Goal: Task Accomplishment & Management: Manage account settings

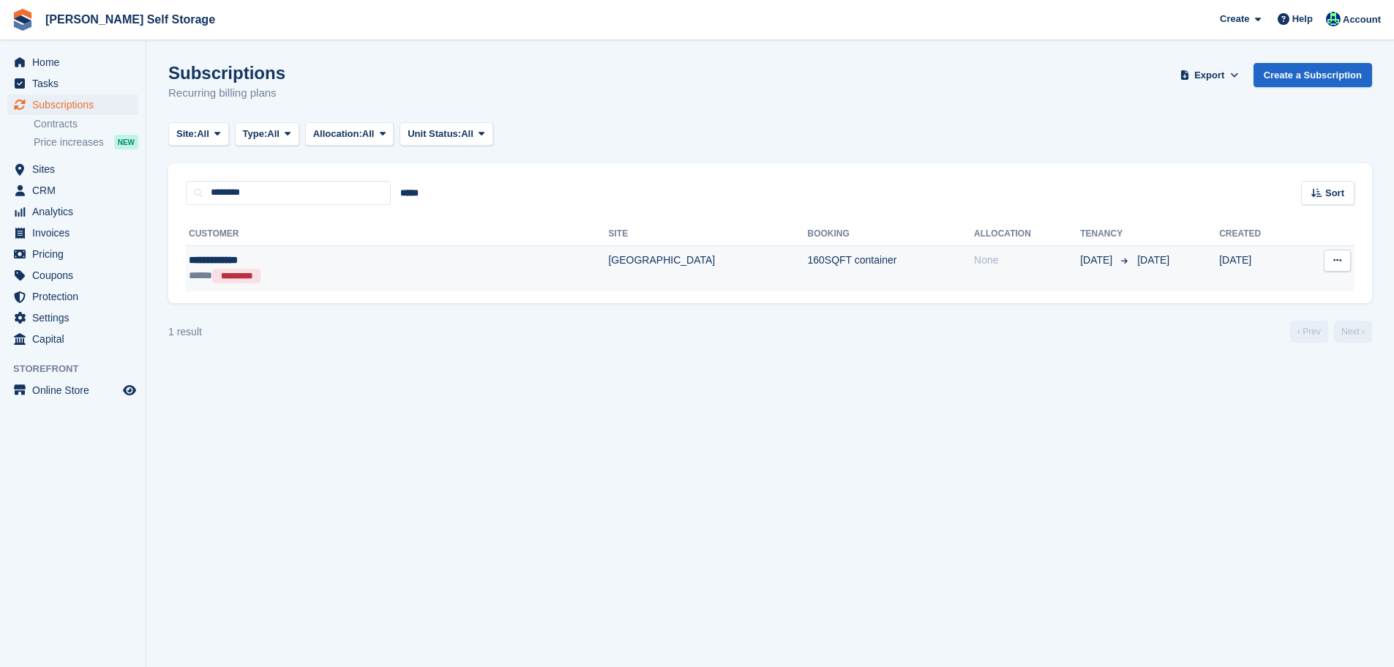
click at [350, 254] on div "**********" at bounding box center [300, 259] width 223 height 15
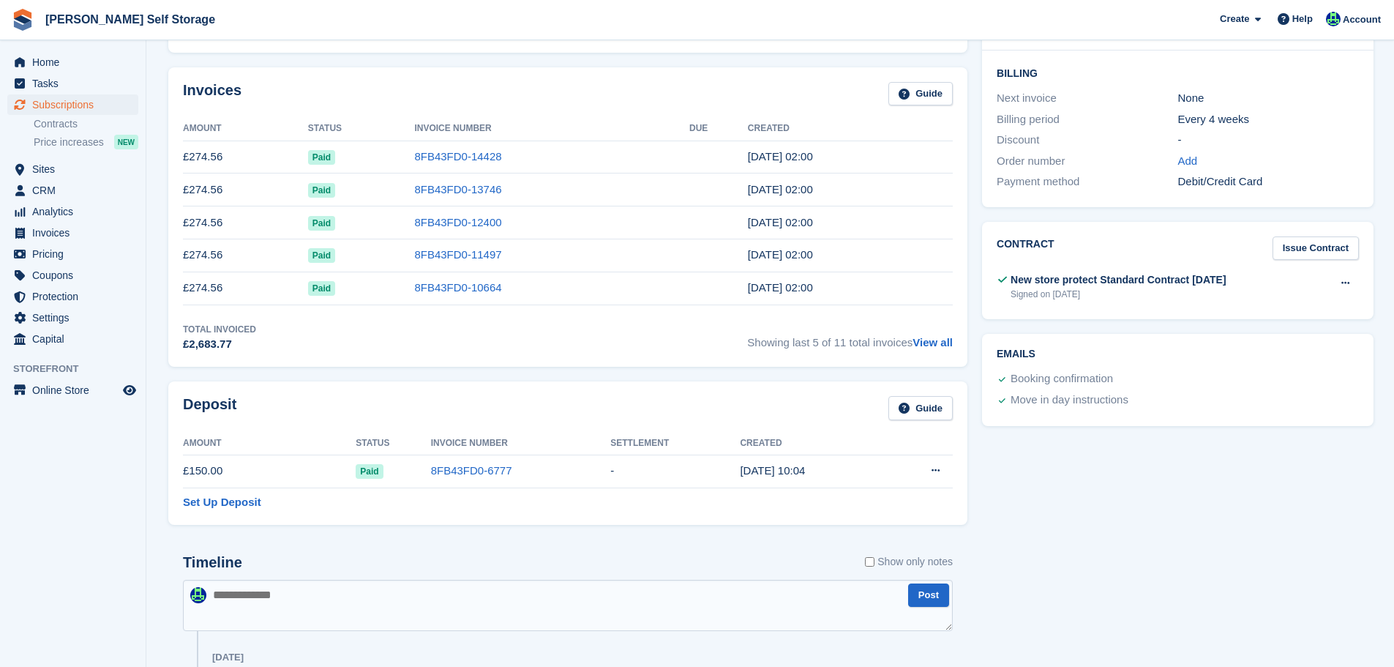
scroll to position [293, 0]
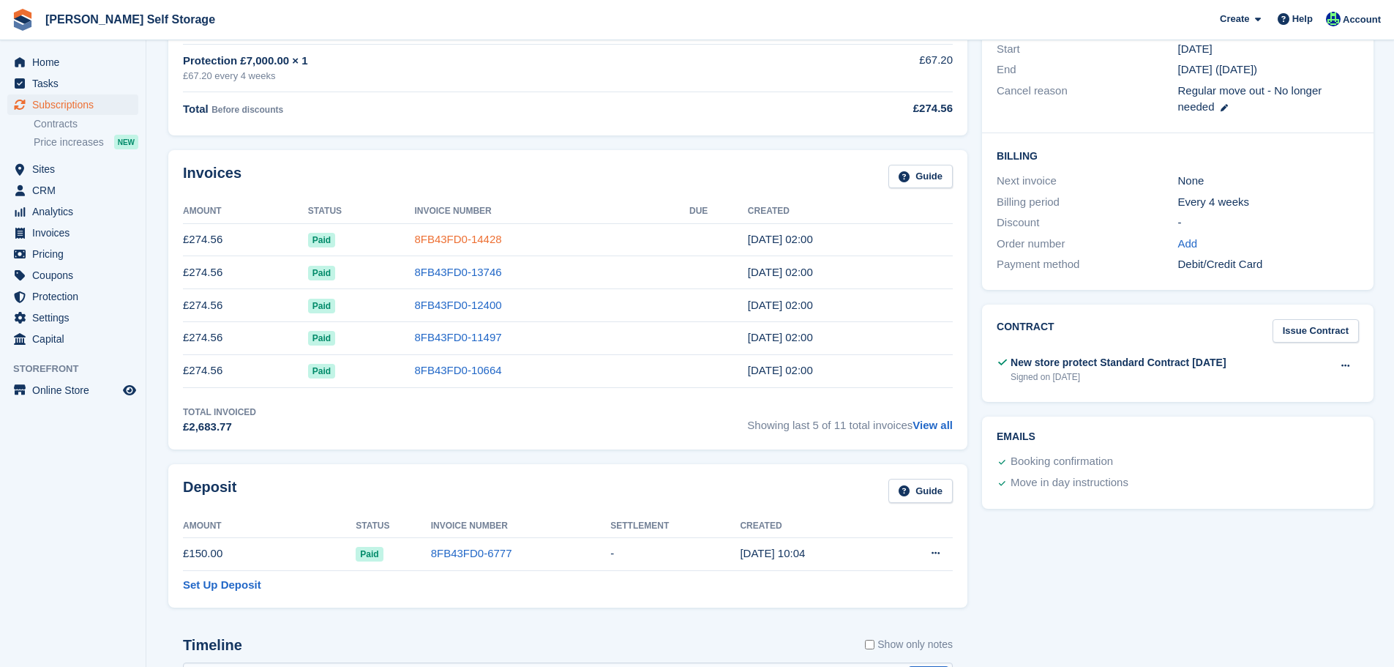
click at [451, 241] on link "8FB43FD0-14428" at bounding box center [457, 239] width 87 height 12
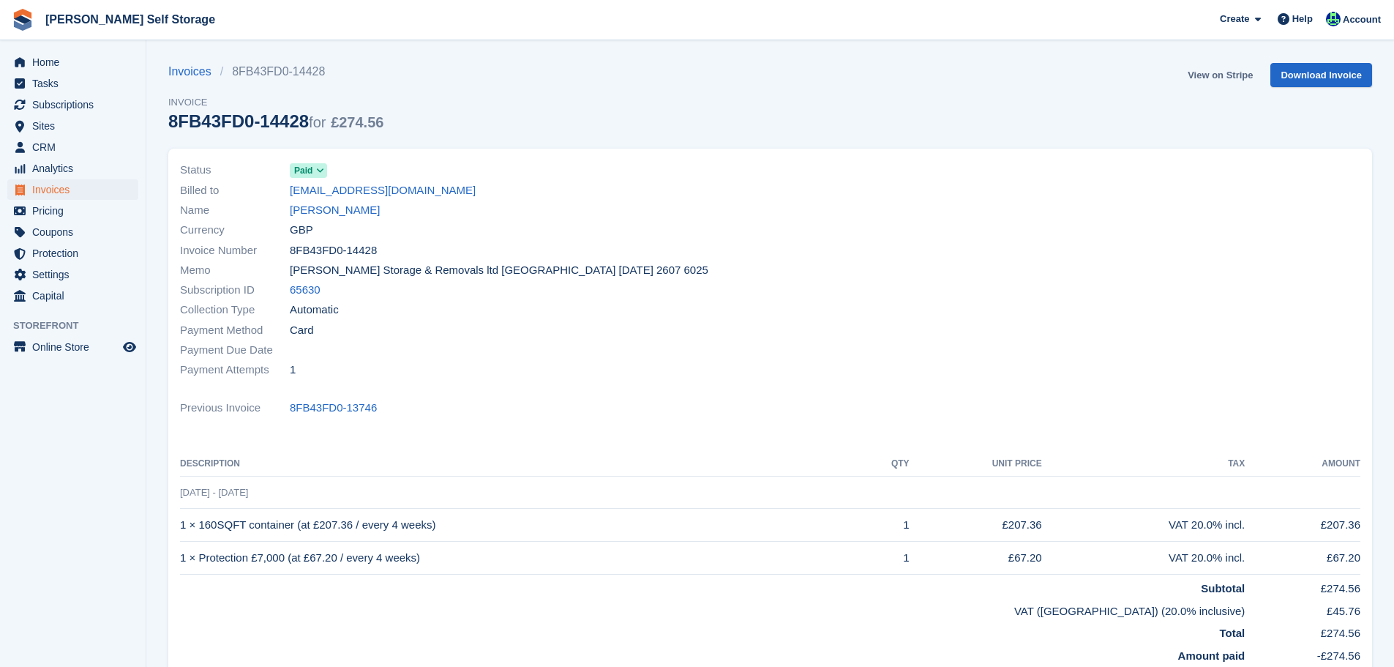
click at [1231, 72] on link "View on Stripe" at bounding box center [1220, 75] width 77 height 24
click at [1196, 75] on link "View on Stripe" at bounding box center [1220, 75] width 77 height 24
click at [328, 213] on link "Braulio Pinto" at bounding box center [335, 210] width 90 height 17
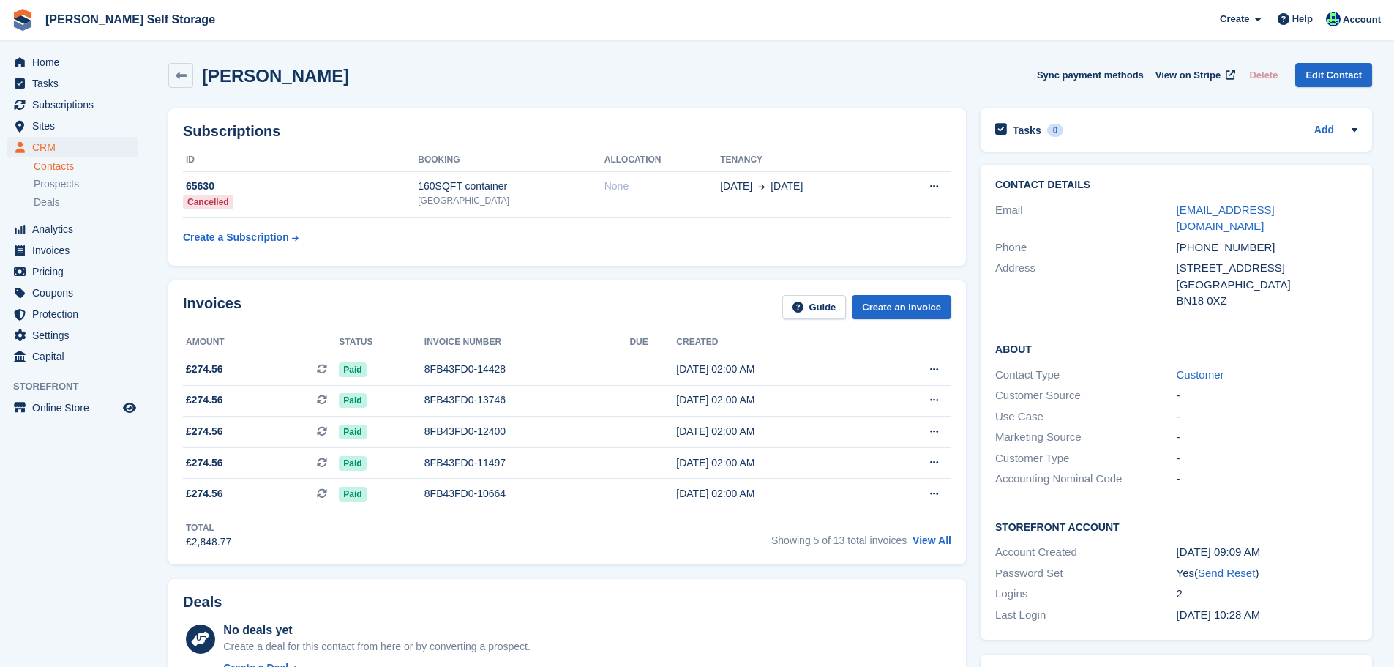
click at [352, 218] on tr "Create a Subscription" at bounding box center [567, 235] width 768 height 34
click at [349, 202] on td "65630 Cancelled" at bounding box center [300, 194] width 235 height 47
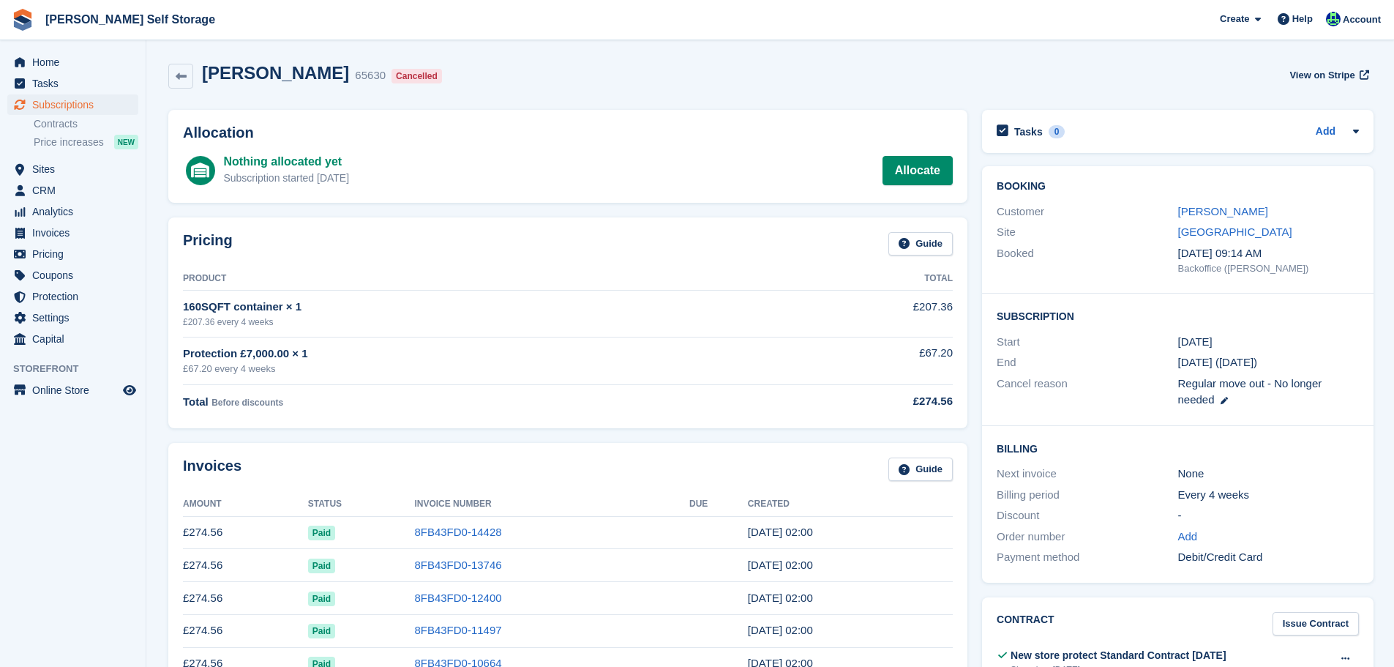
scroll to position [439, 0]
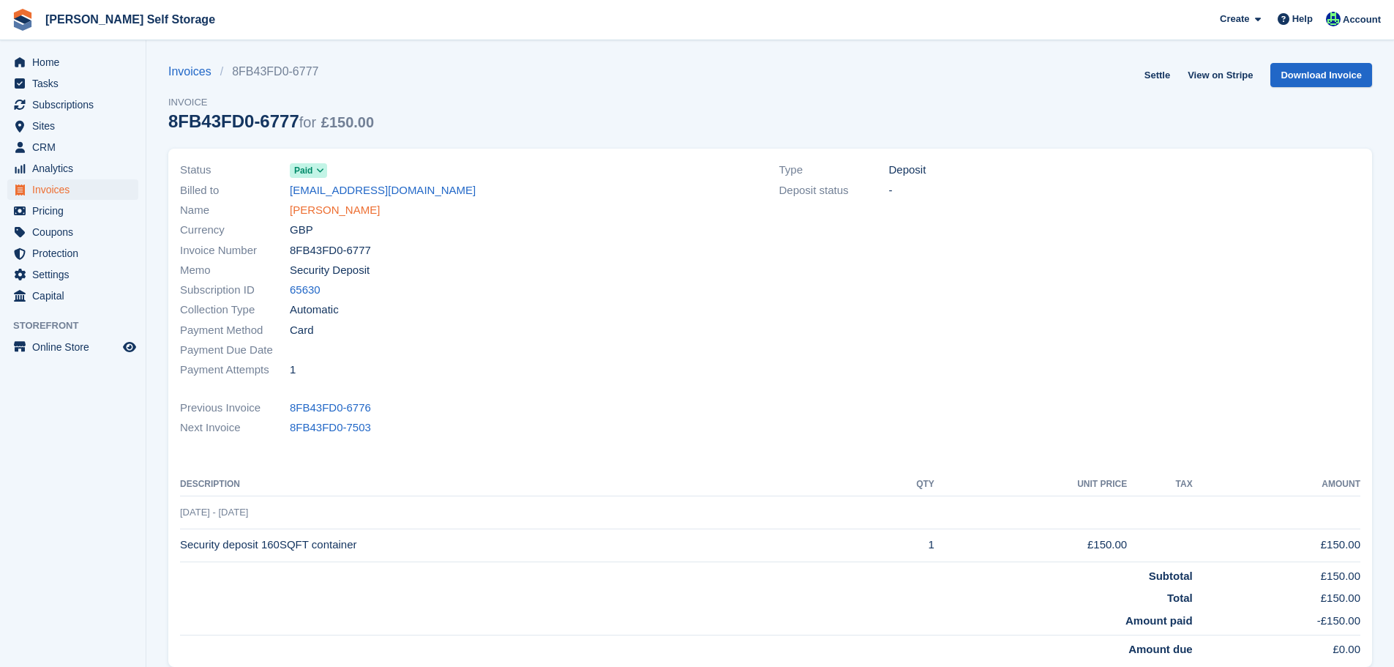
click at [339, 209] on link "[PERSON_NAME]" at bounding box center [335, 210] width 90 height 17
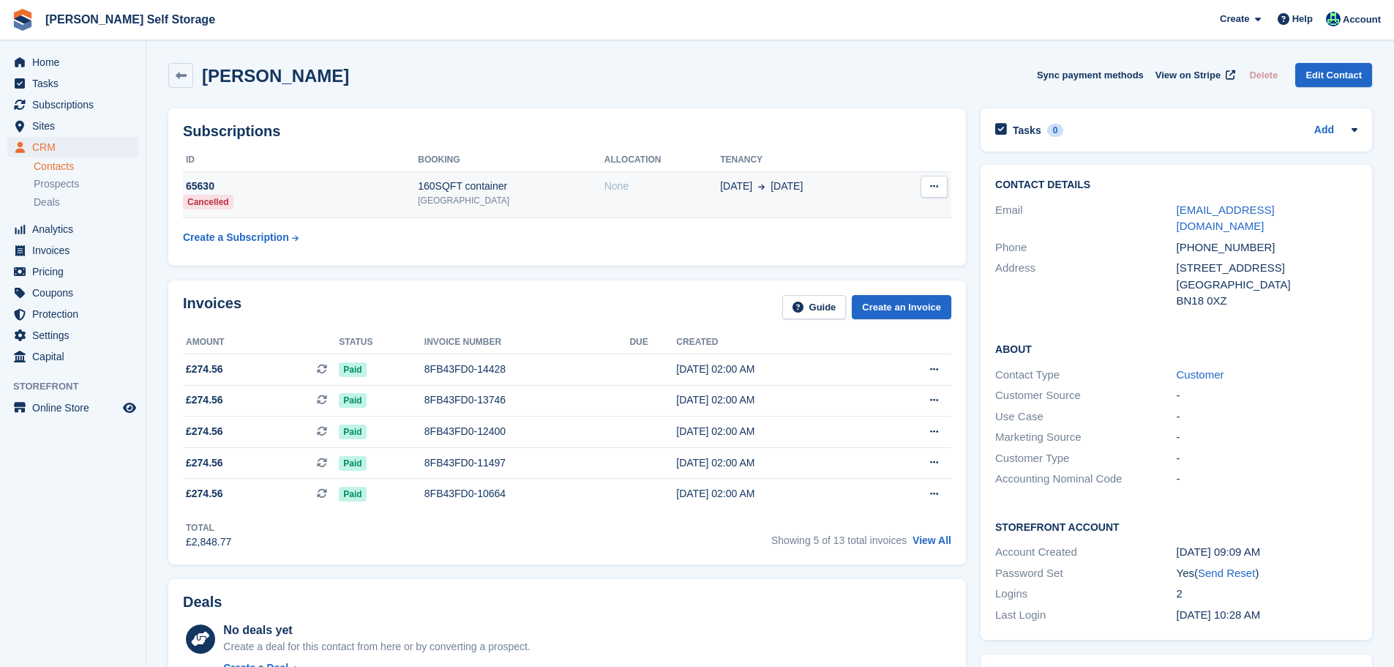
click at [348, 211] on td "65630 Cancelled" at bounding box center [300, 194] width 235 height 47
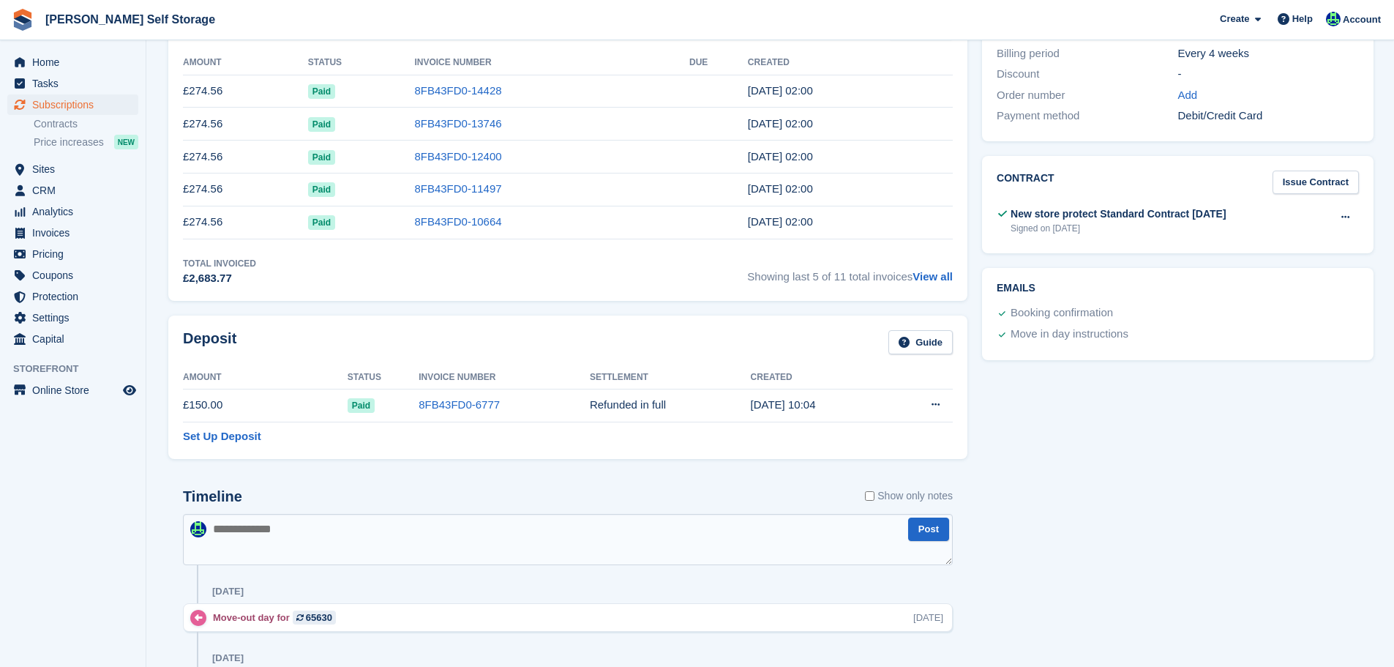
scroll to position [813, 0]
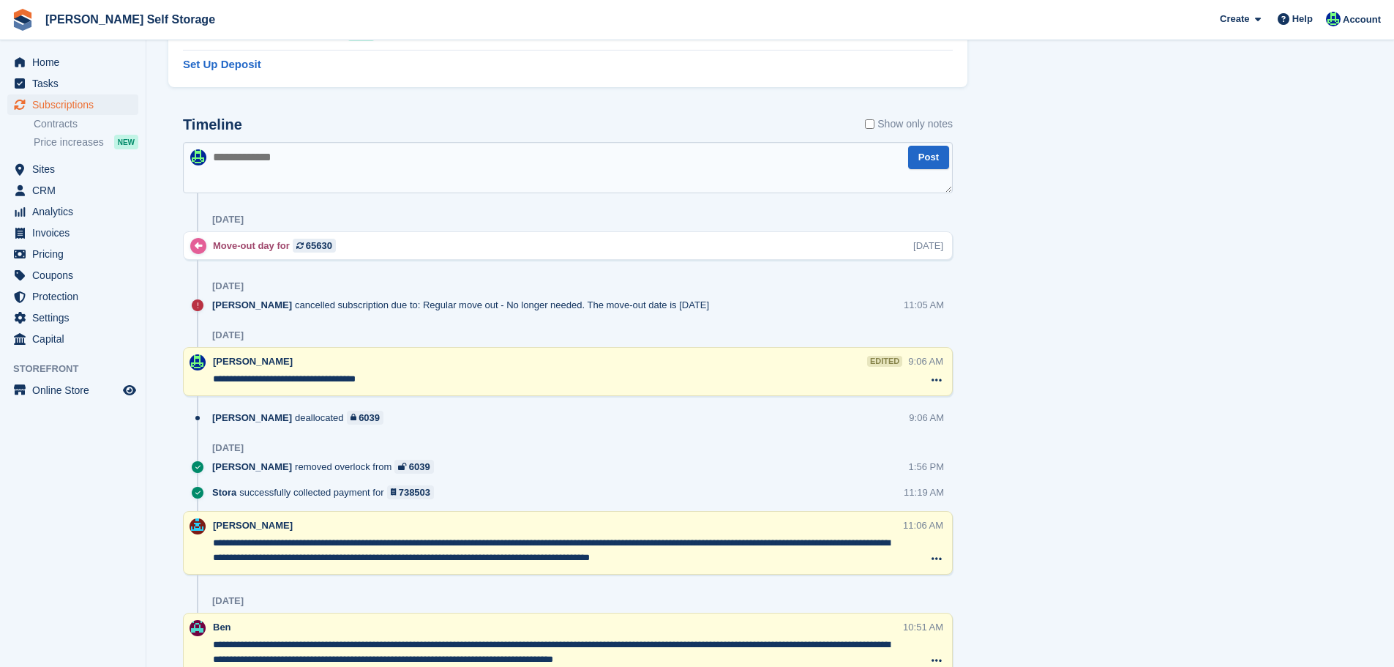
click at [318, 173] on textarea at bounding box center [568, 167] width 770 height 51
paste textarea "*******"
type textarea "**********"
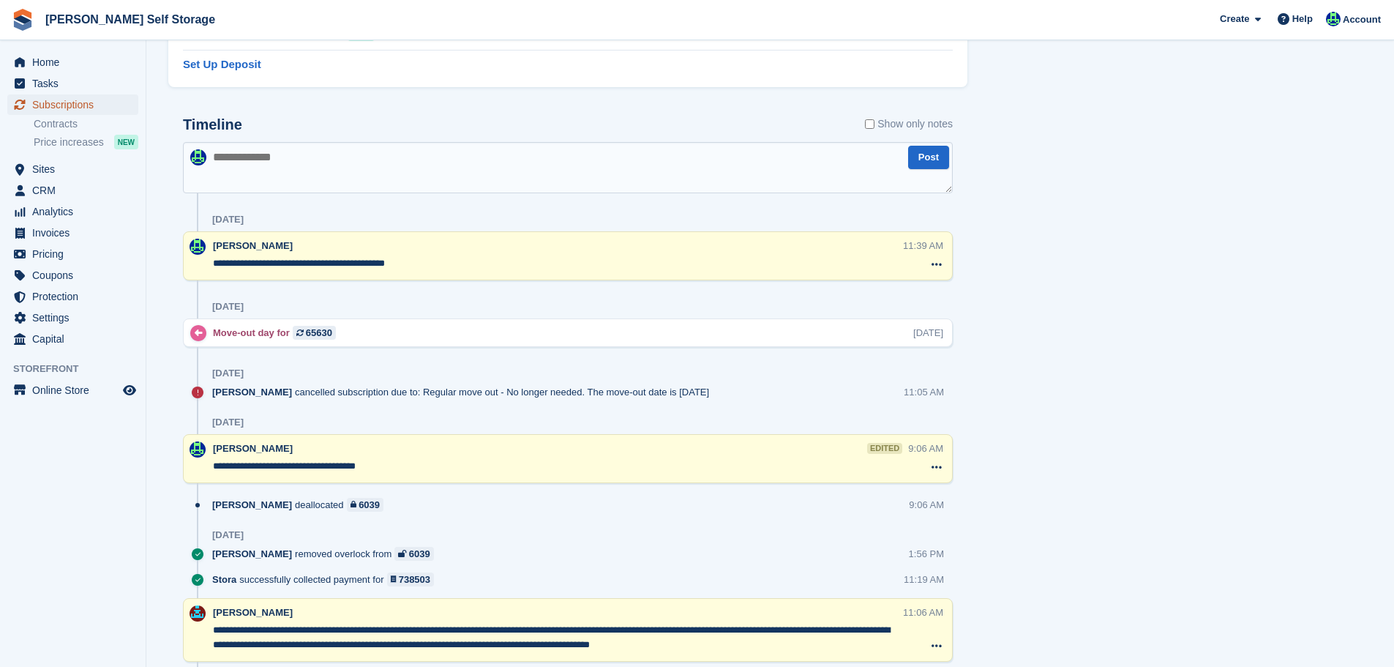
click at [94, 97] on span "Subscriptions" at bounding box center [76, 104] width 88 height 20
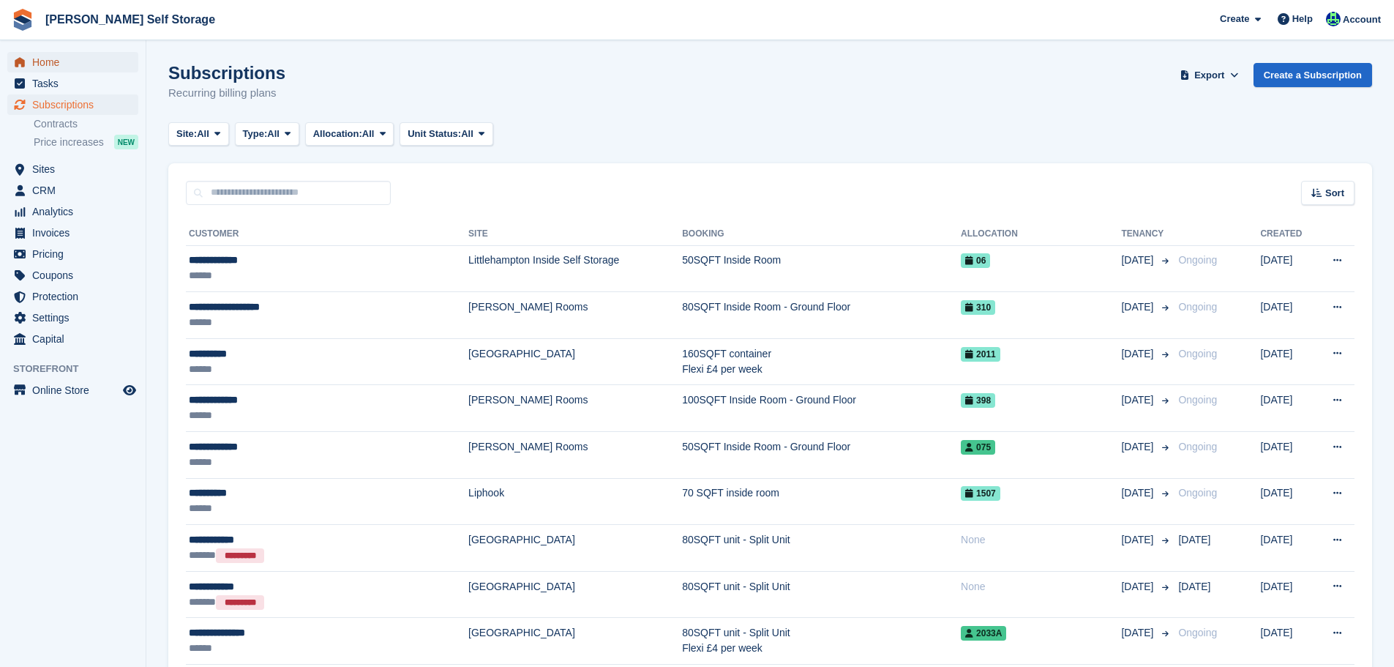
click at [64, 62] on span "Home" at bounding box center [76, 62] width 88 height 20
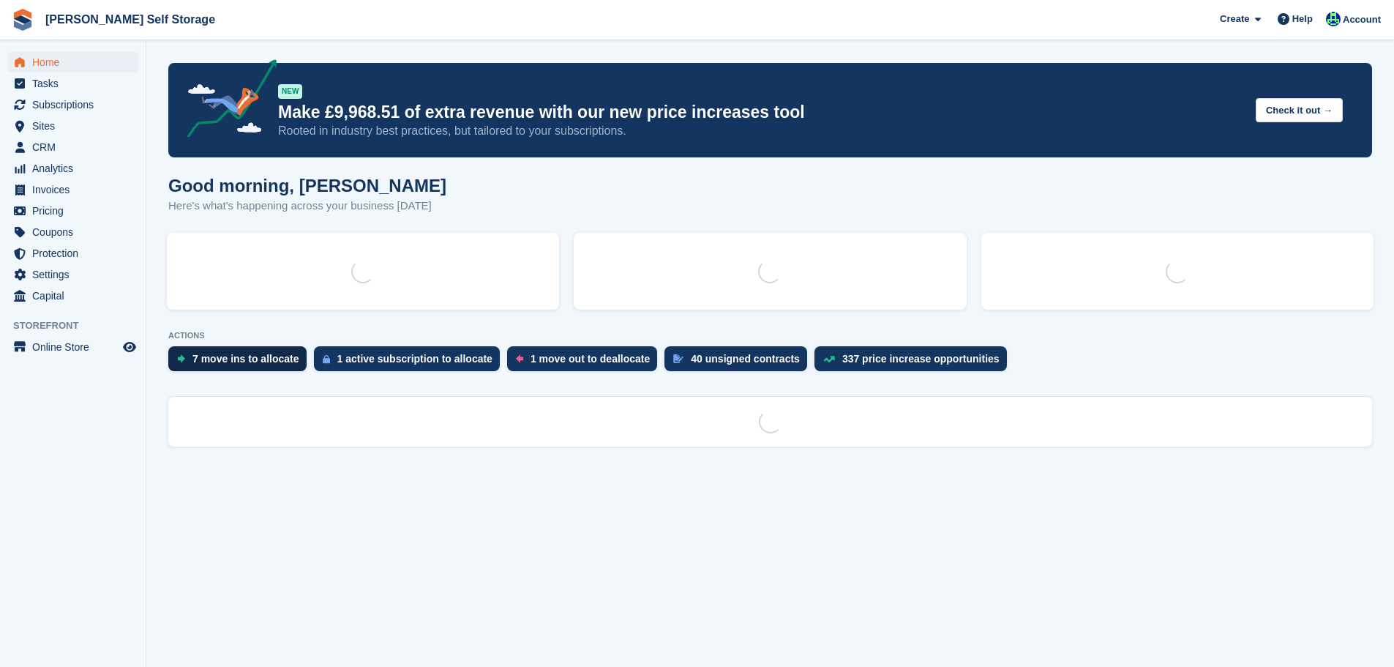
click at [228, 340] on p "ACTIONS" at bounding box center [770, 336] width 1204 height 10
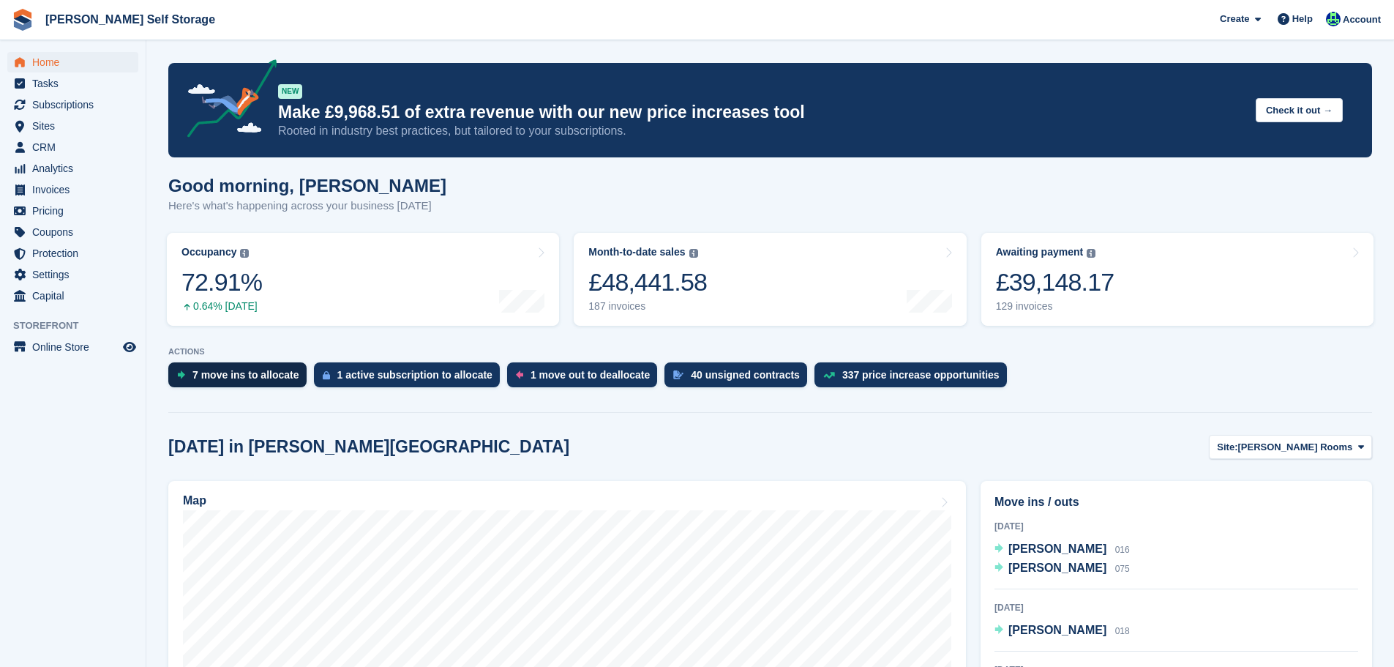
click at [225, 370] on div "7 move ins to allocate" at bounding box center [245, 375] width 107 height 12
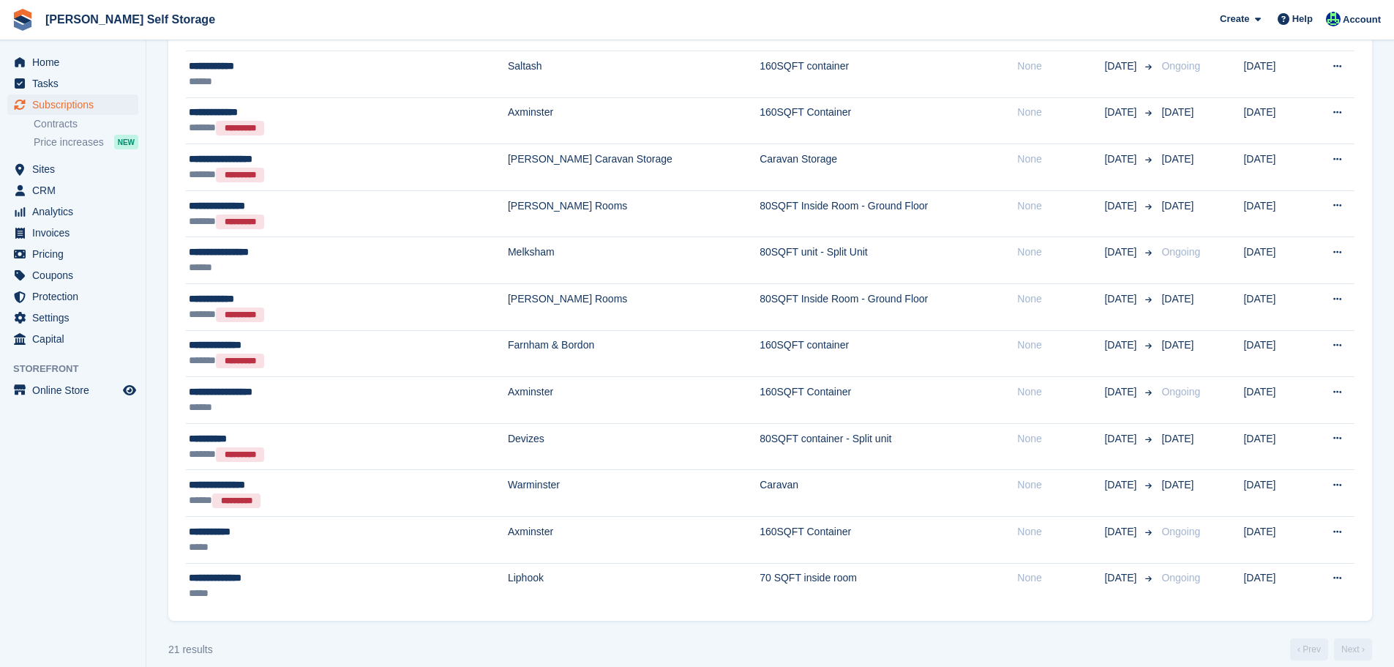
scroll to position [628, 0]
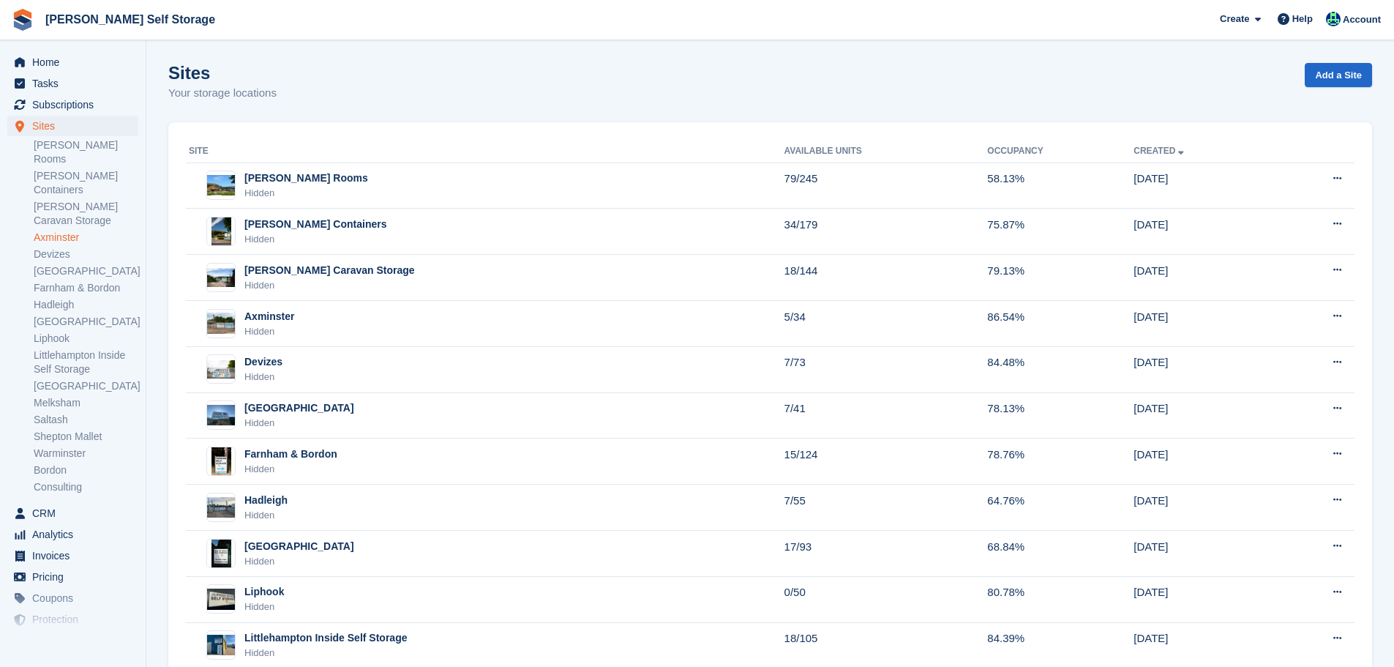
click at [61, 230] on link "Axminster" at bounding box center [86, 237] width 105 height 14
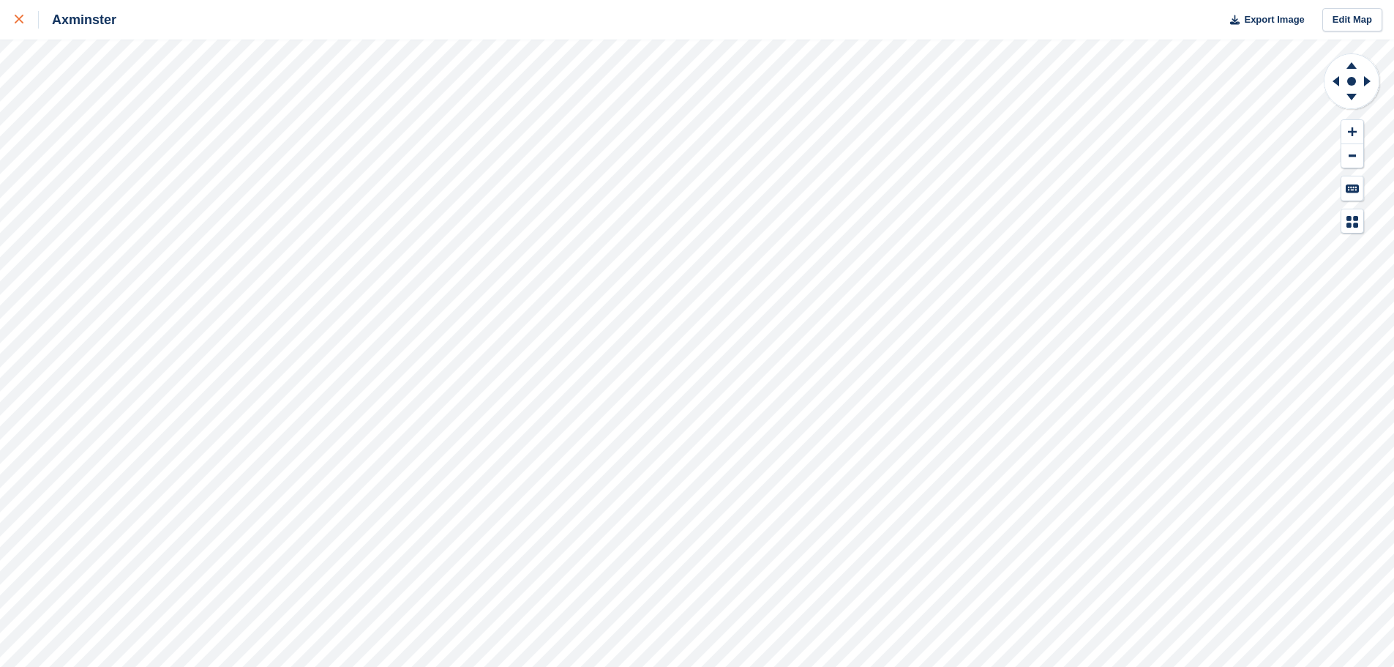
click at [14, 17] on link at bounding box center [19, 20] width 39 height 40
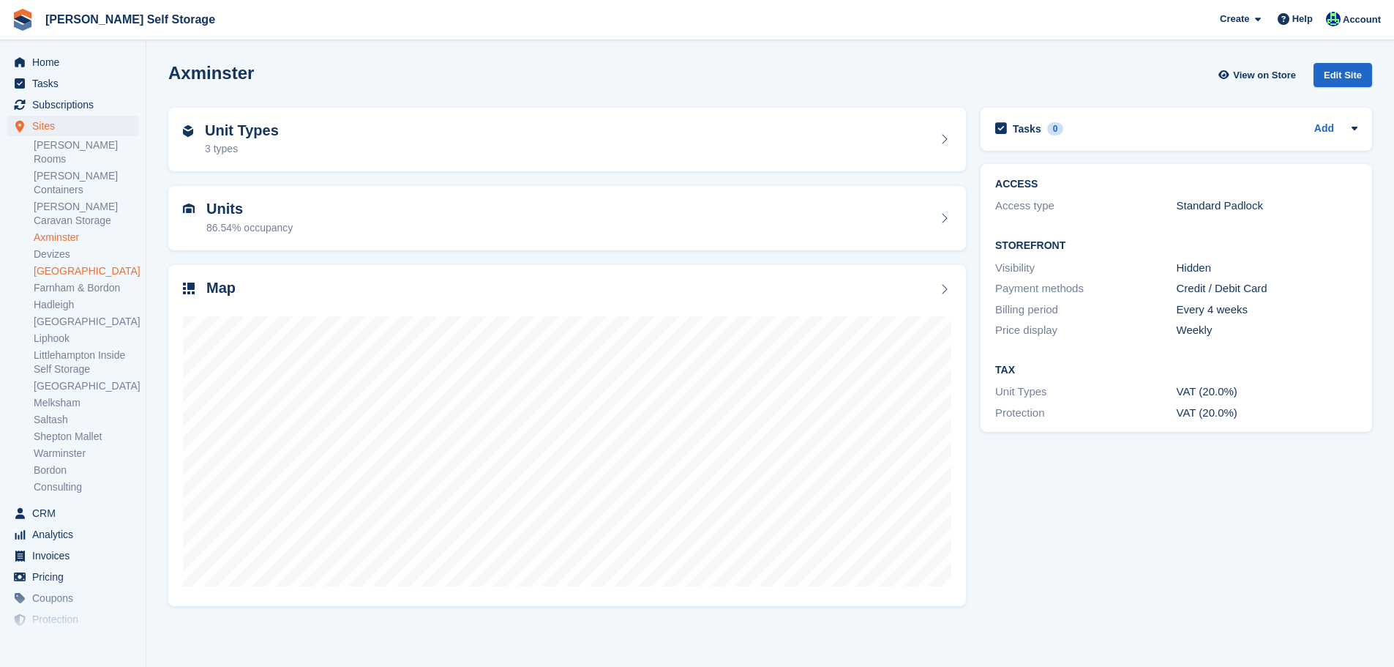
click at [75, 264] on link "[GEOGRAPHIC_DATA]" at bounding box center [86, 271] width 105 height 14
click at [90, 67] on span "Home" at bounding box center [76, 62] width 88 height 20
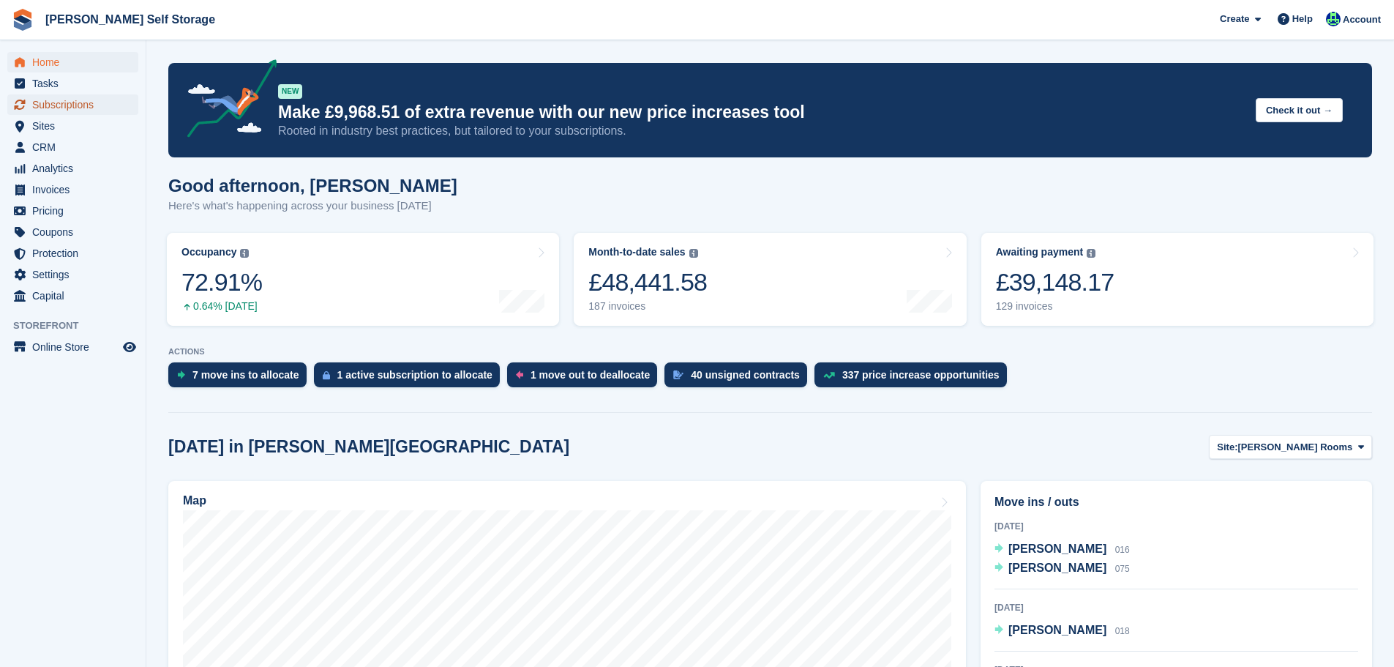
click at [121, 107] on link "Subscriptions" at bounding box center [72, 104] width 131 height 20
click at [236, 187] on h1 "Good afternoon, Jenna" at bounding box center [312, 186] width 289 height 20
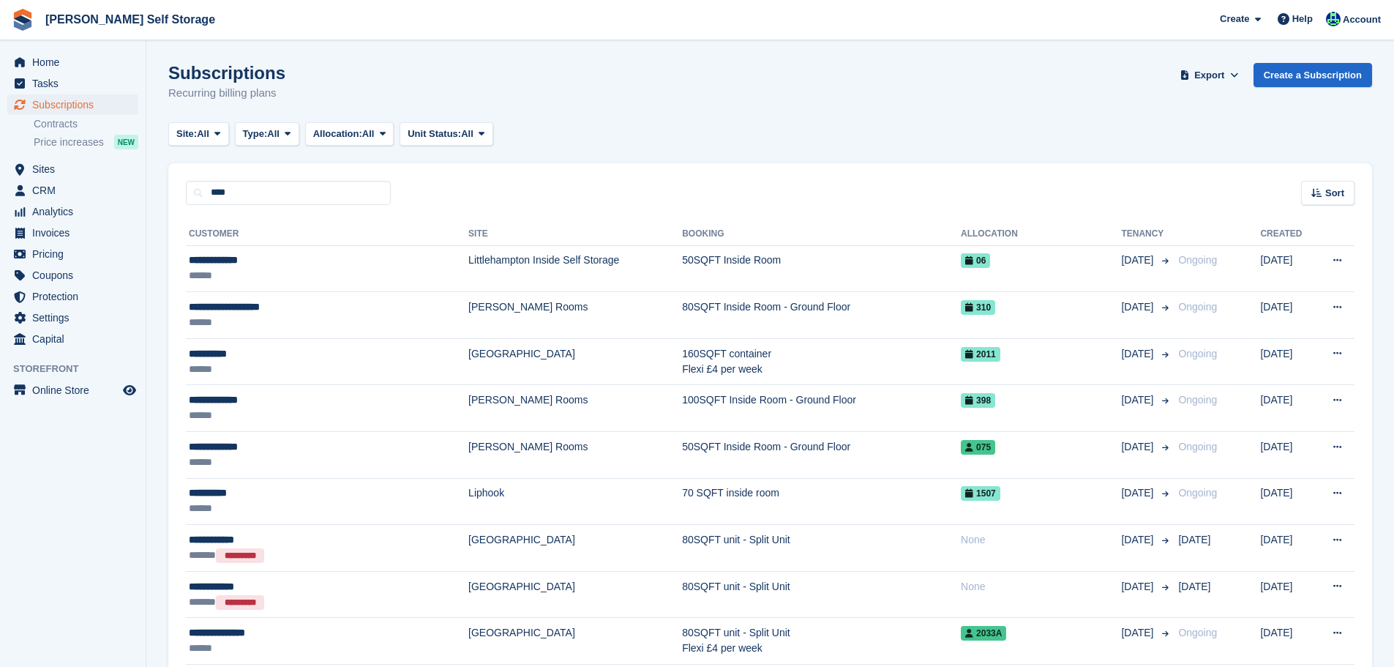
type input "****"
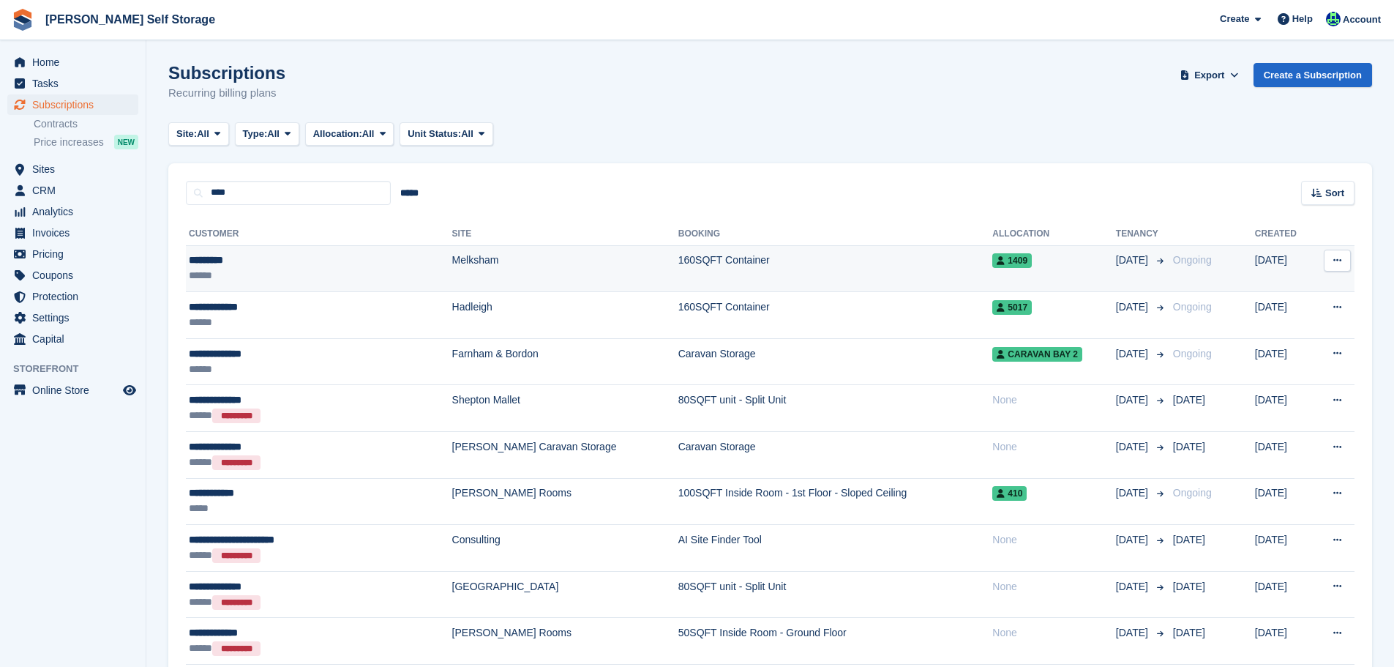
click at [333, 260] on div "*********" at bounding box center [284, 259] width 191 height 15
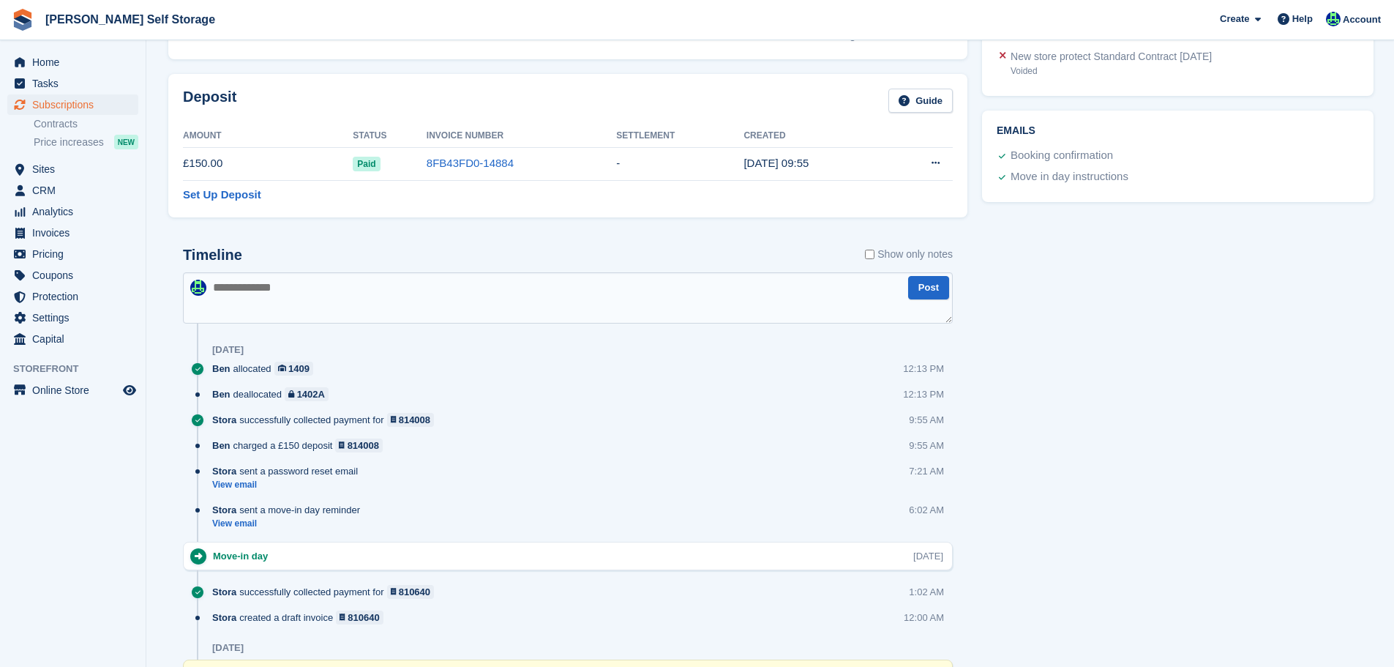
scroll to position [805, 0]
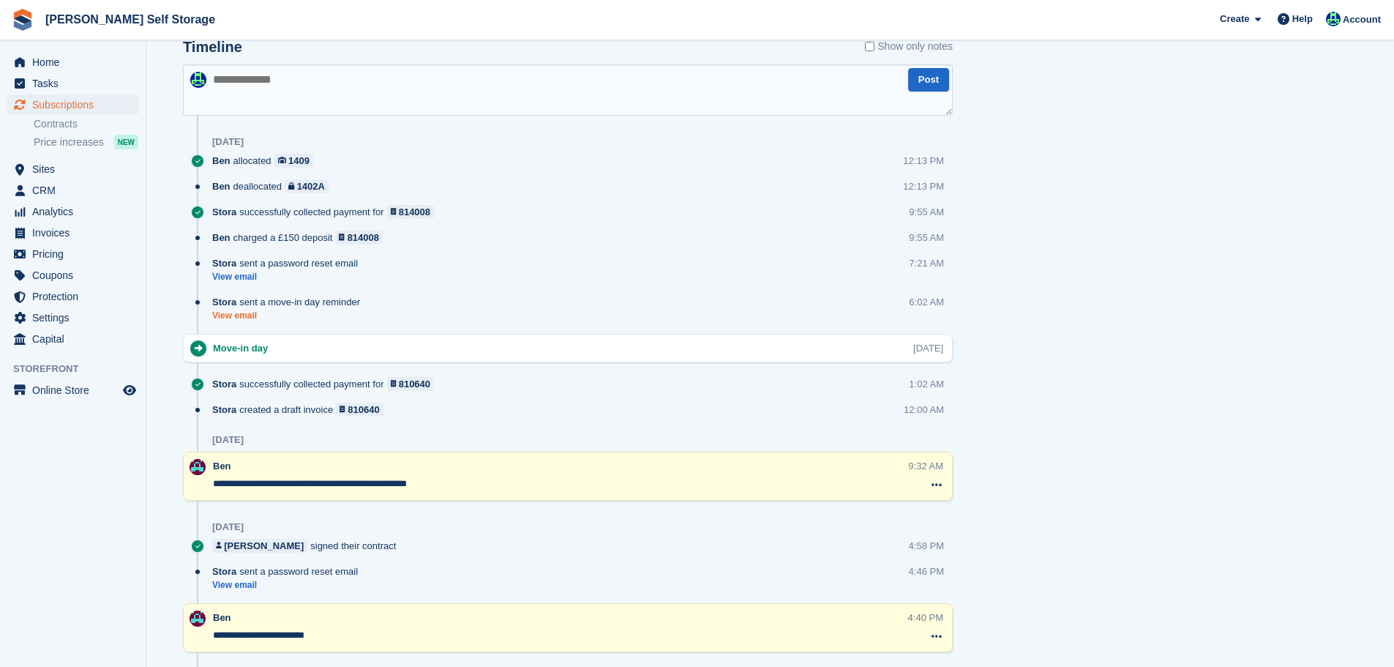
click at [259, 311] on link "View email" at bounding box center [289, 315] width 155 height 12
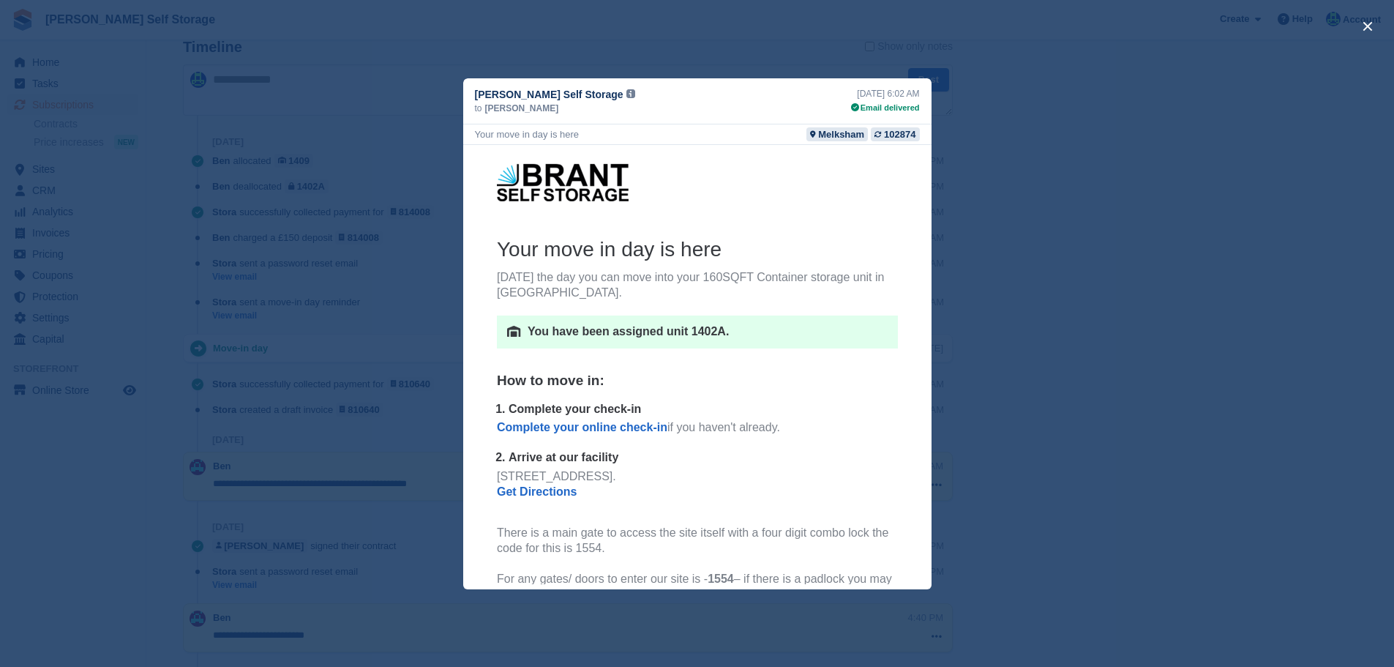
scroll to position [0, 0]
click at [1017, 89] on div "close" at bounding box center [697, 333] width 1394 height 667
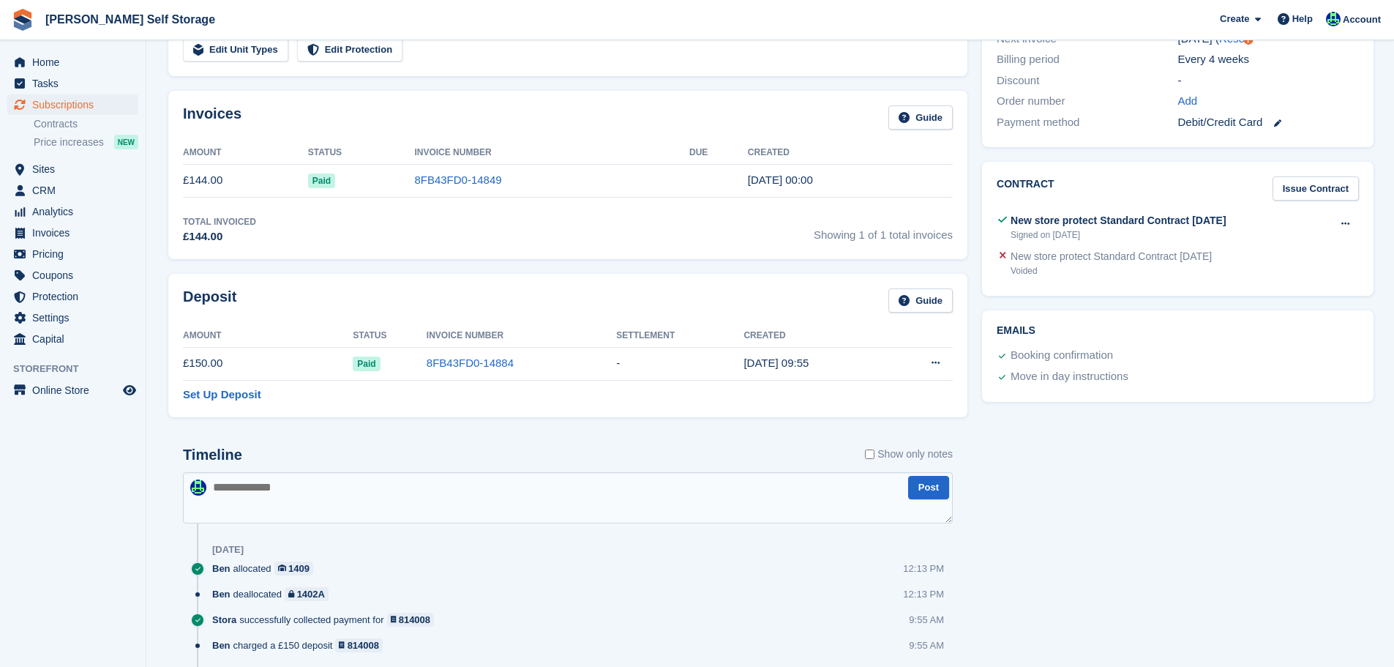
scroll to position [366, 0]
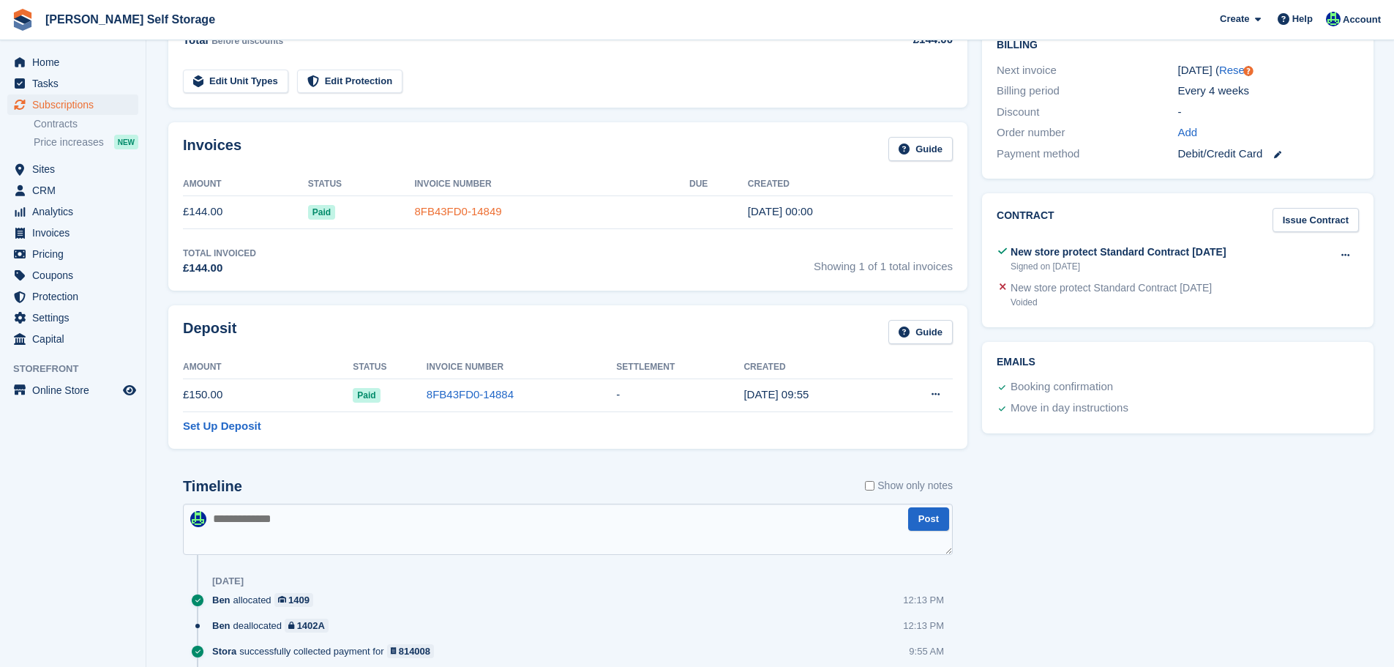
click at [448, 211] on link "8FB43FD0-14849" at bounding box center [457, 211] width 87 height 12
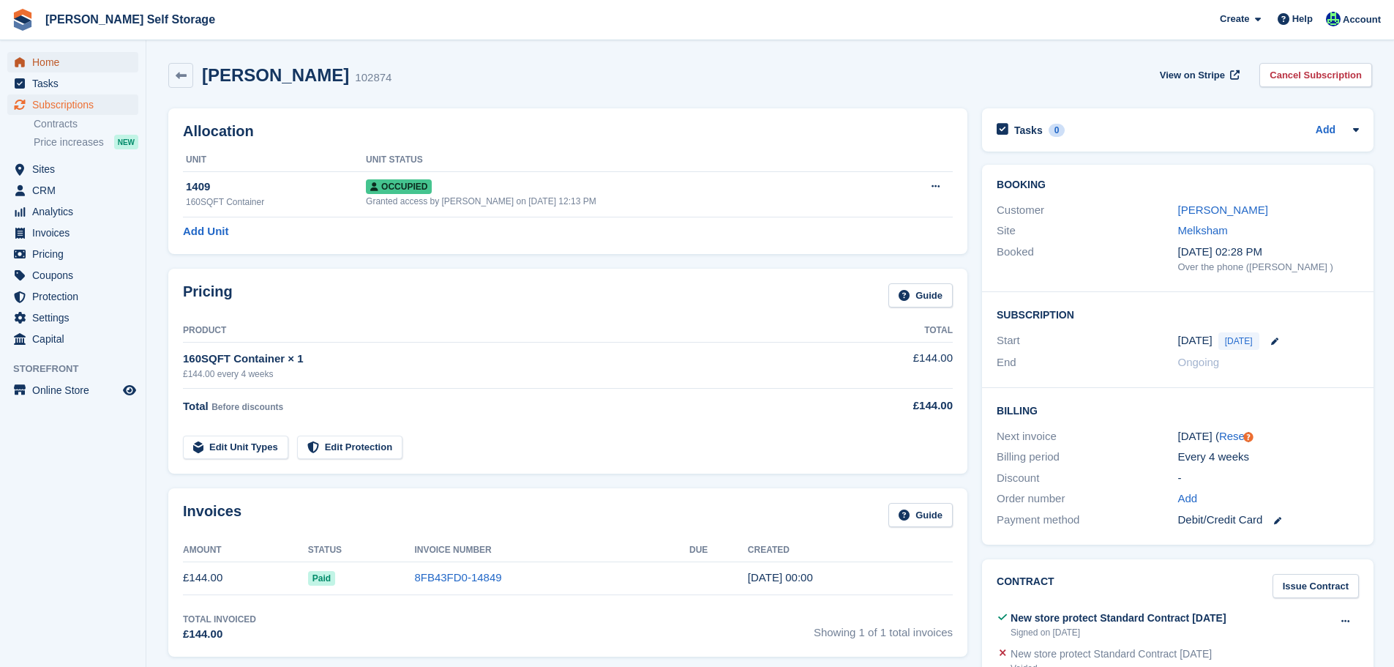
click at [53, 65] on span "Home" at bounding box center [76, 62] width 88 height 20
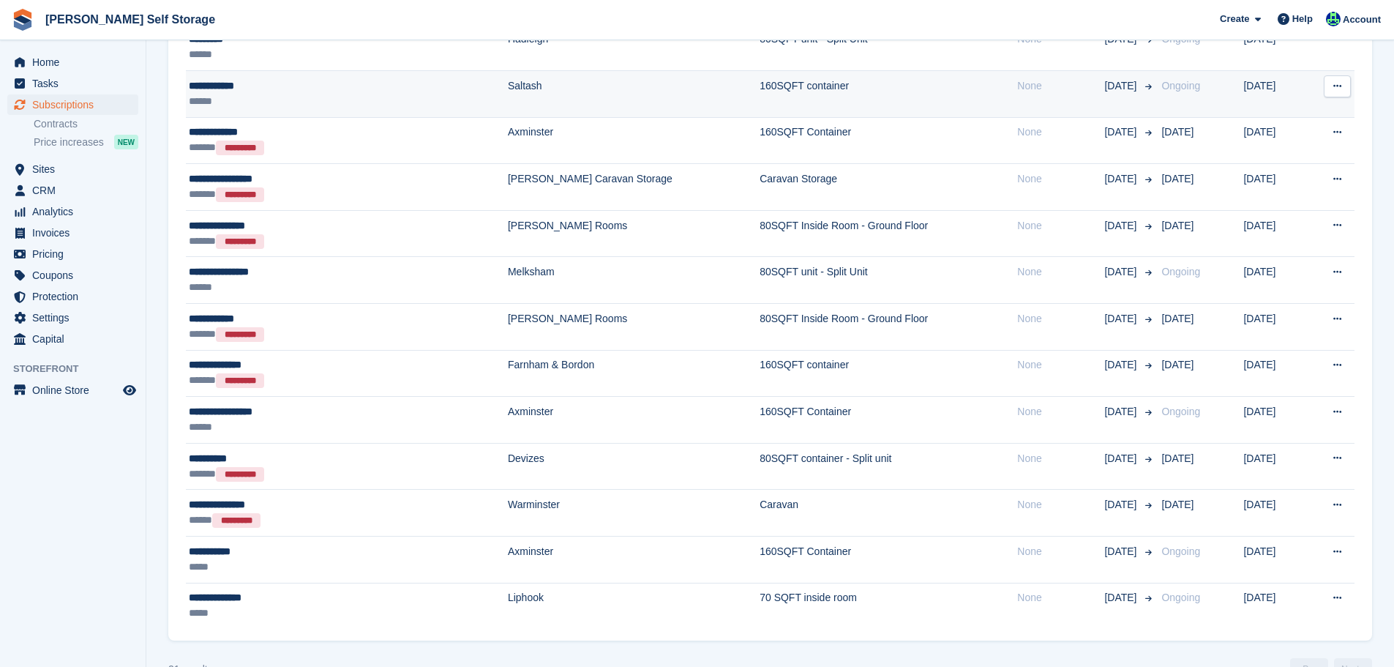
scroll to position [628, 0]
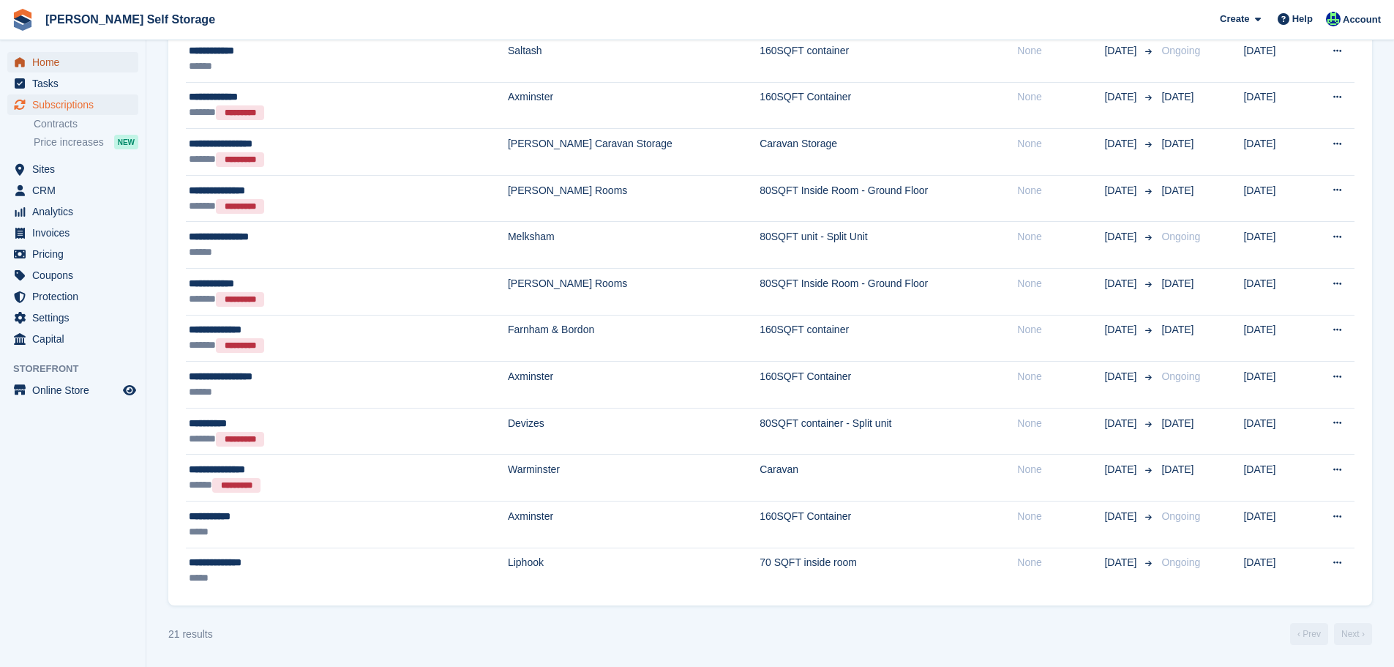
click at [95, 57] on span "Home" at bounding box center [76, 62] width 88 height 20
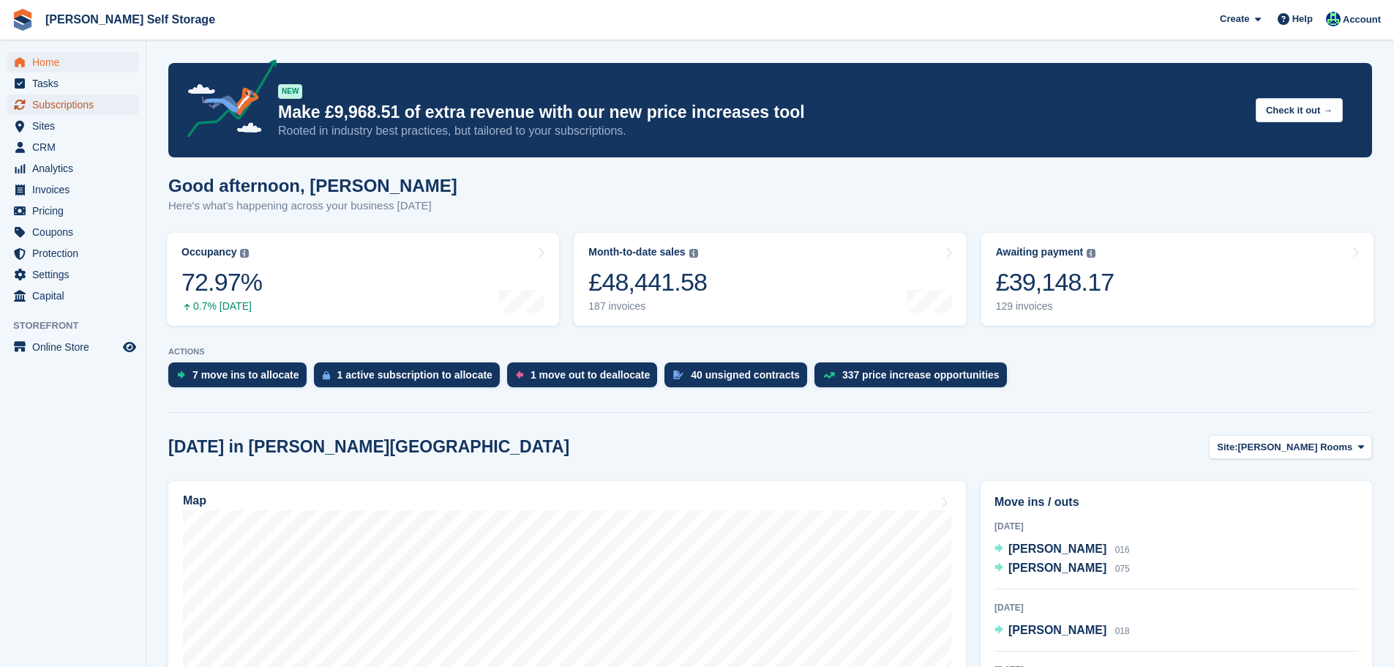
click at [90, 101] on span "Subscriptions" at bounding box center [76, 104] width 88 height 20
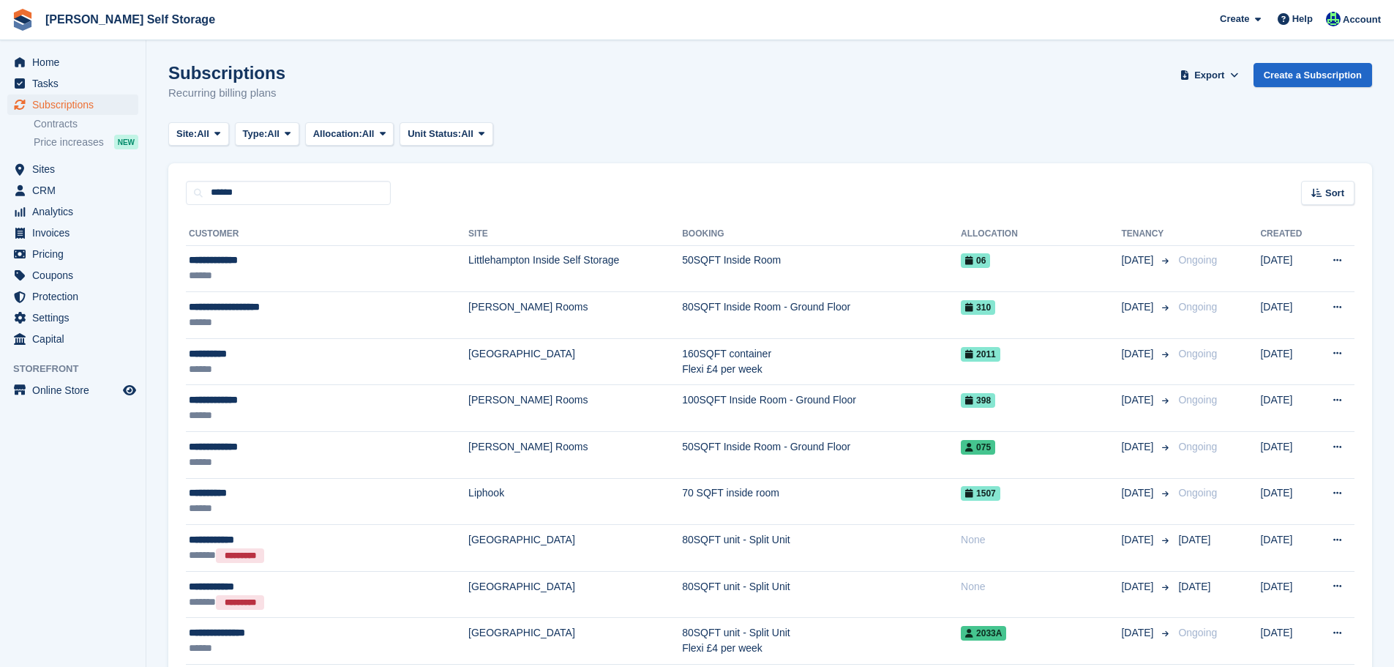
type input "******"
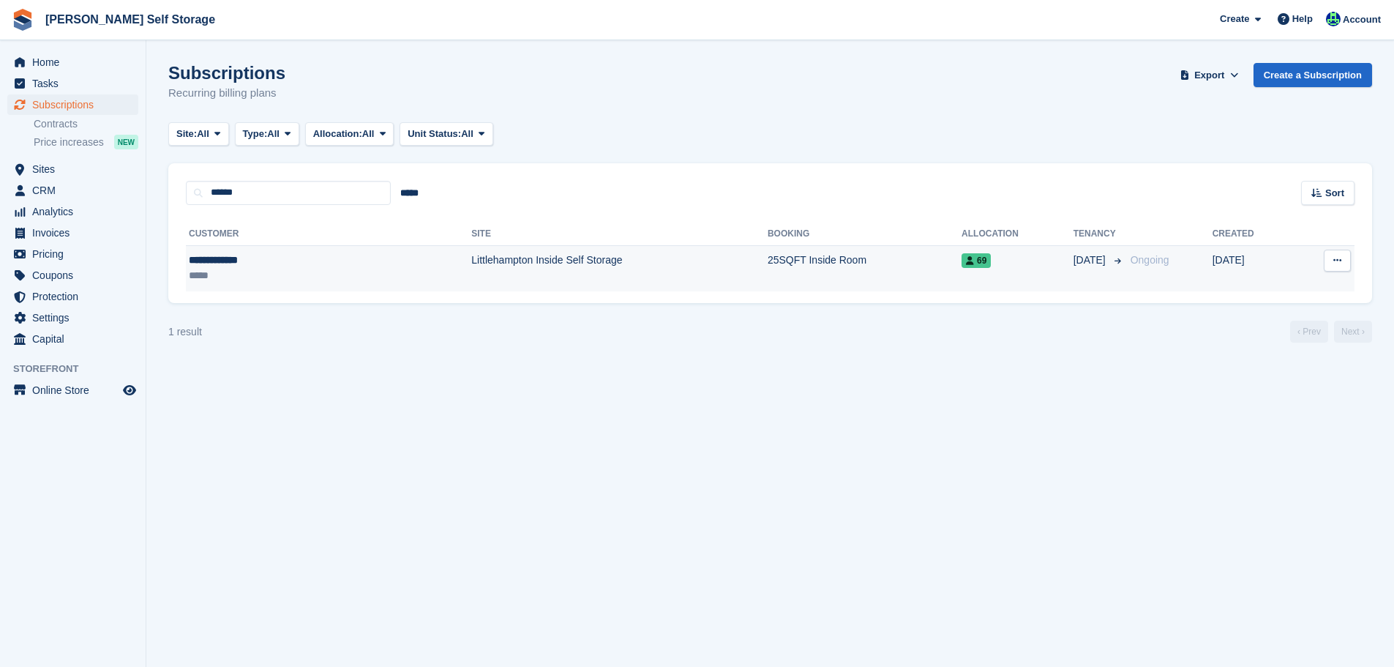
click at [471, 287] on td "Littlehampton Inside Self Storage" at bounding box center [619, 268] width 296 height 46
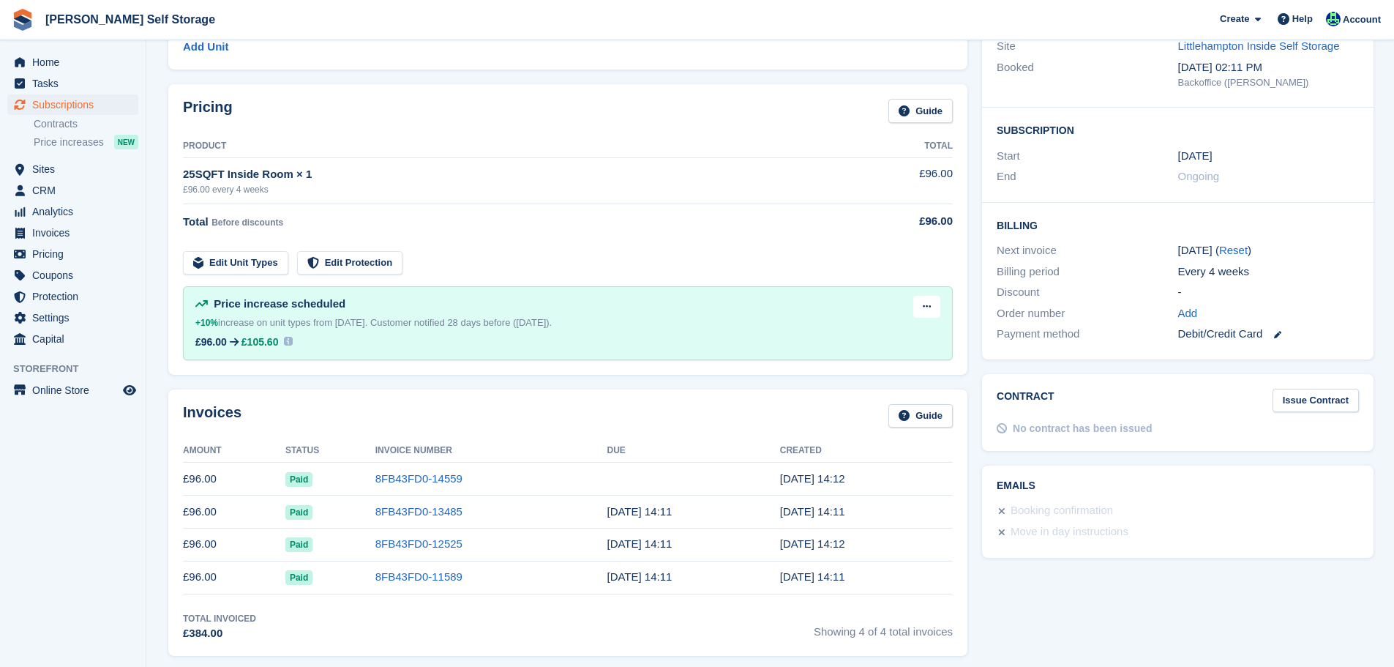
scroll to position [219, 0]
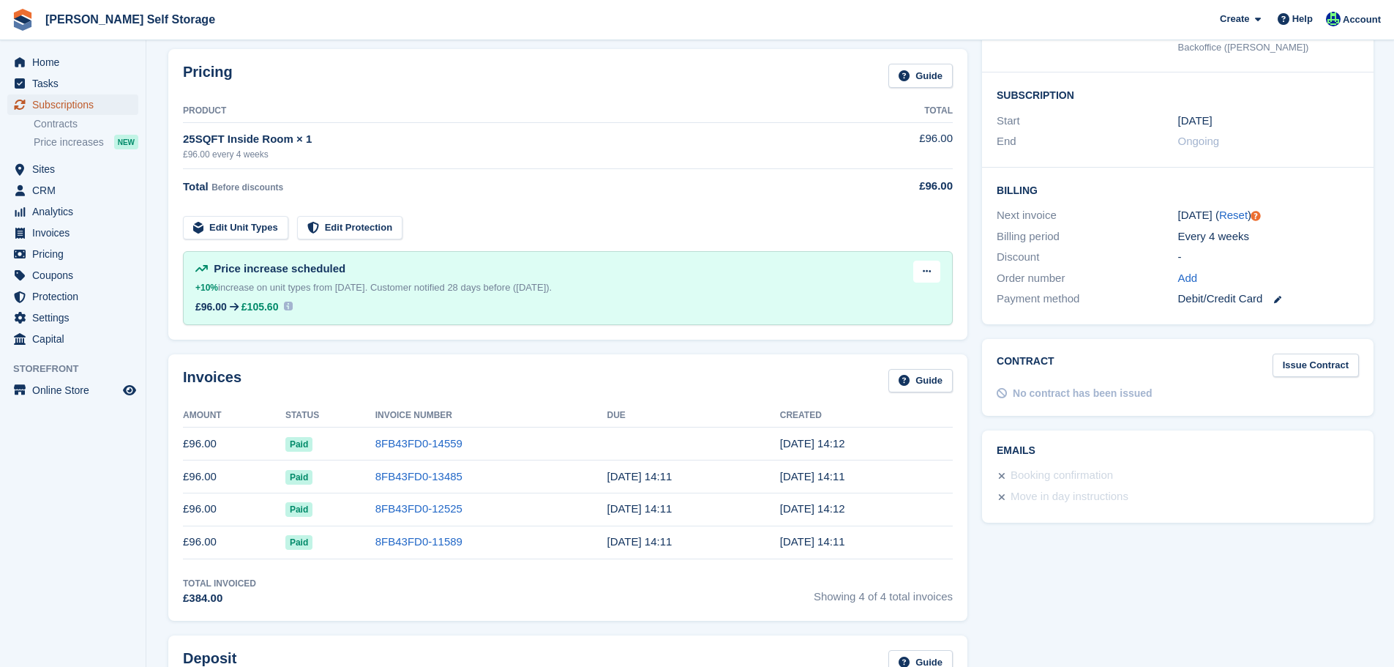
drag, startPoint x: 98, startPoint y: 108, endPoint x: 151, endPoint y: 139, distance: 61.6
click at [98, 108] on span "Subscriptions" at bounding box center [76, 104] width 88 height 20
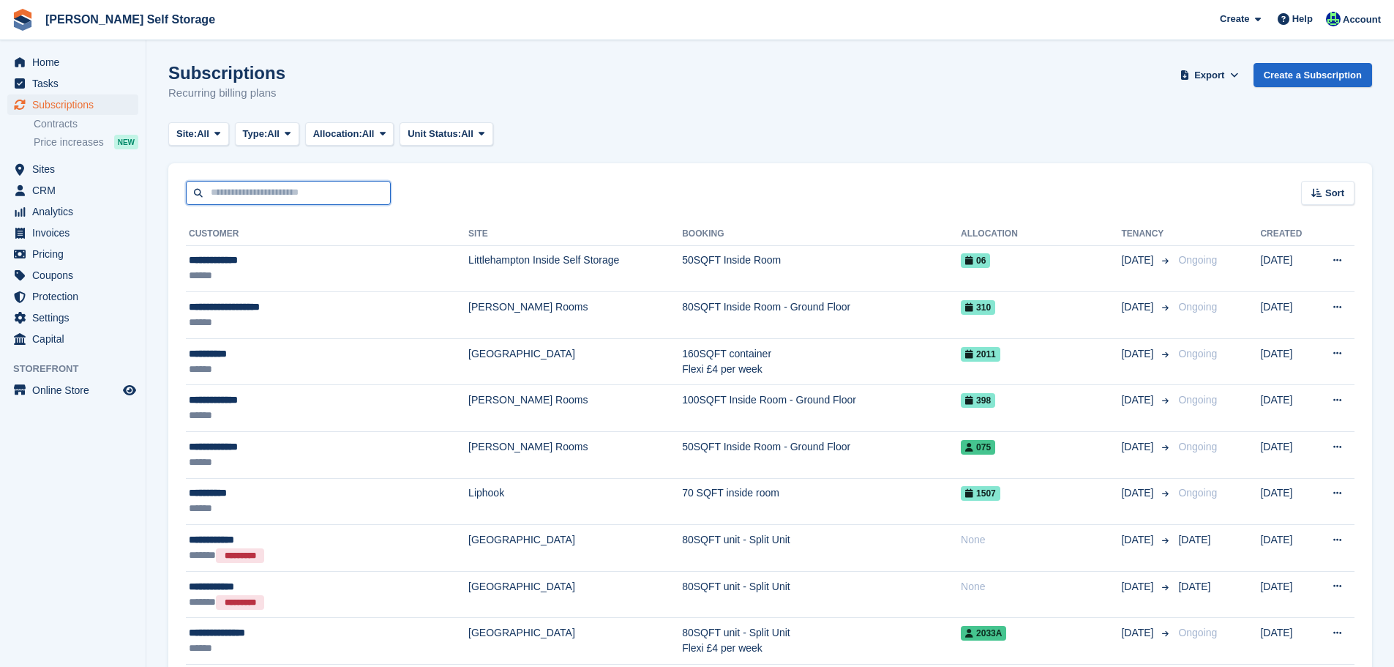
click at [253, 184] on input "text" at bounding box center [288, 193] width 205 height 24
type input "****"
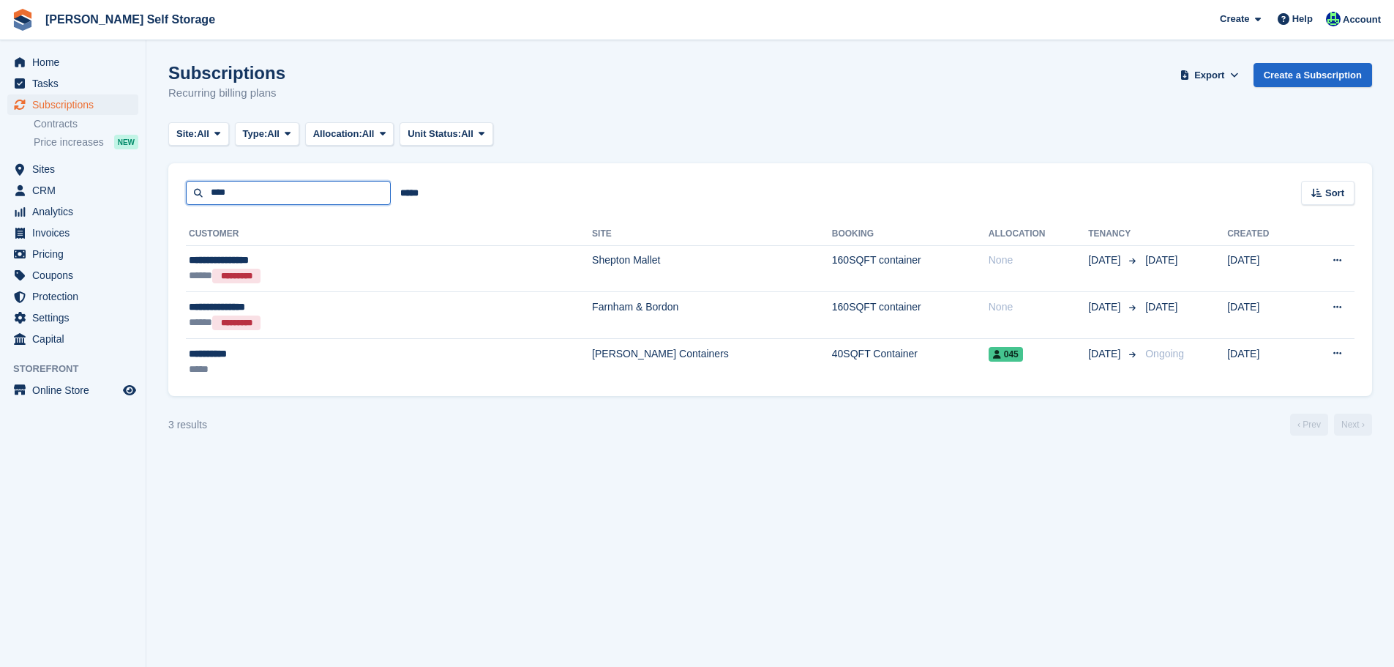
click at [253, 185] on input "****" at bounding box center [288, 193] width 205 height 24
type input "**********"
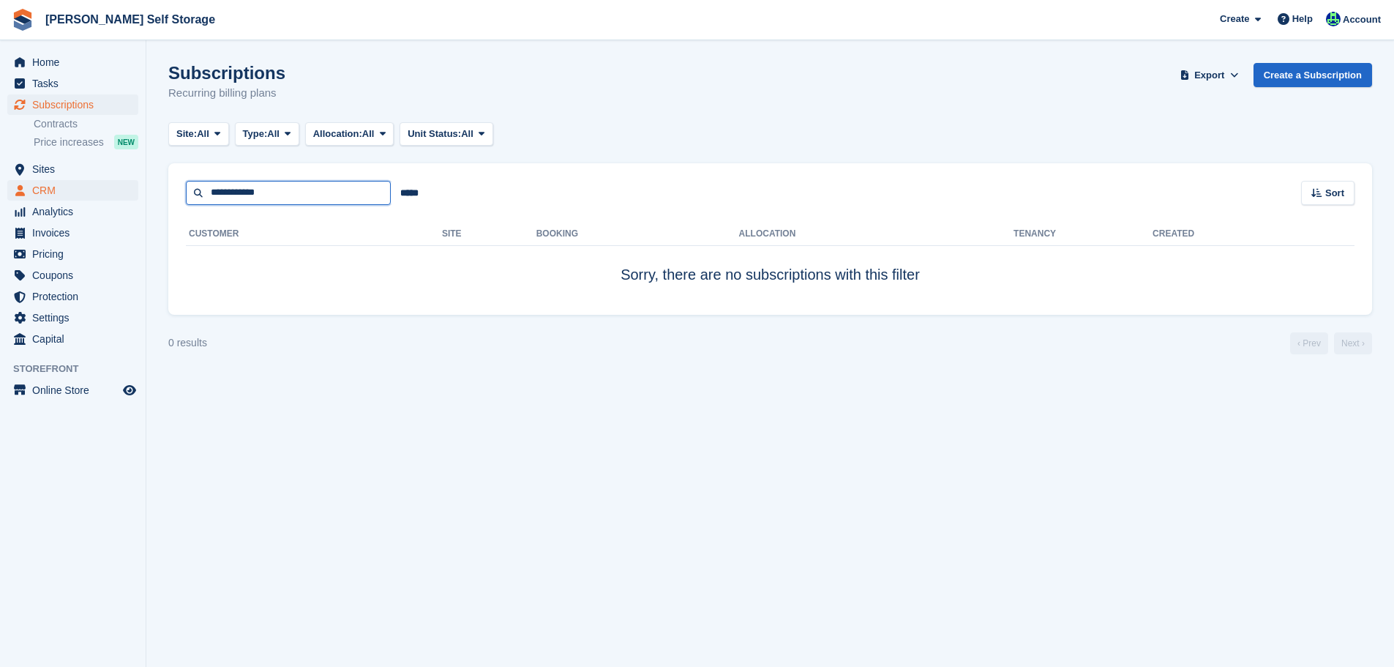
drag, startPoint x: 277, startPoint y: 192, endPoint x: 96, endPoint y: 184, distance: 180.9
click at [136, 184] on div "Home Tasks Subscriptions Subscriptions Subscriptions Contracts Price increases …" at bounding box center [697, 333] width 1394 height 667
click at [44, 65] on span "Home" at bounding box center [76, 62] width 88 height 20
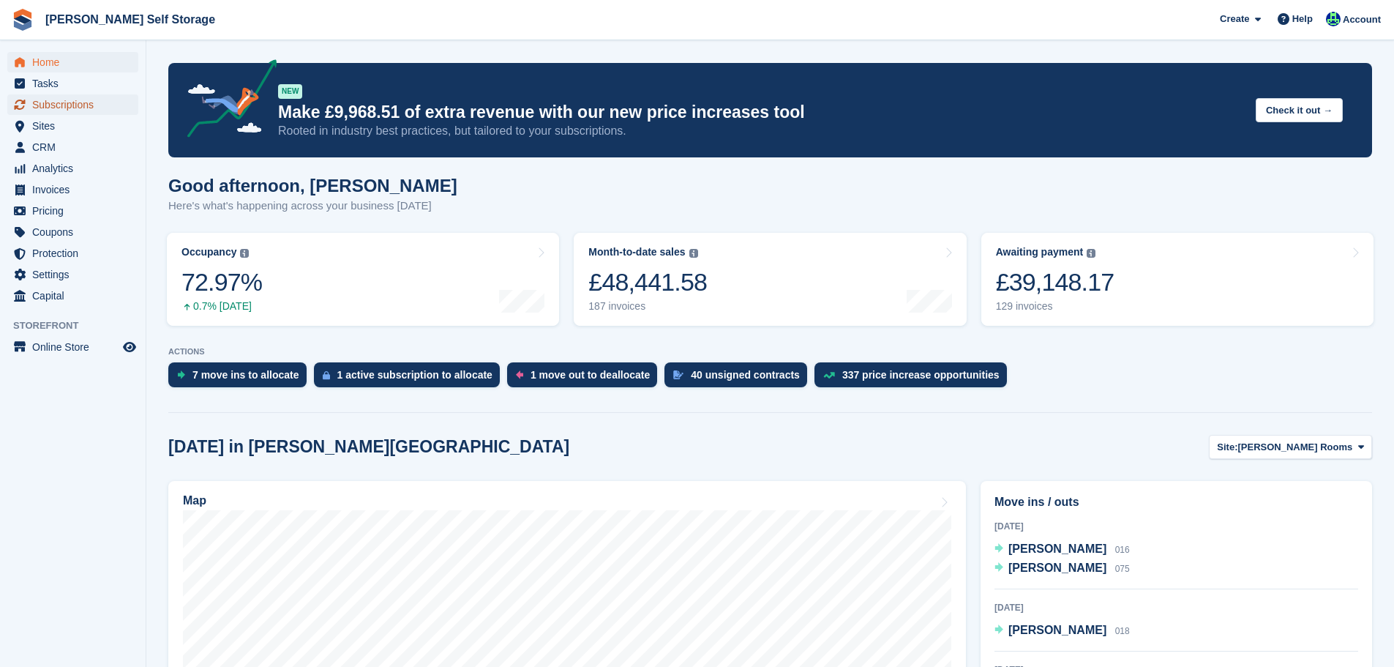
click at [86, 105] on span "Subscriptions" at bounding box center [76, 104] width 88 height 20
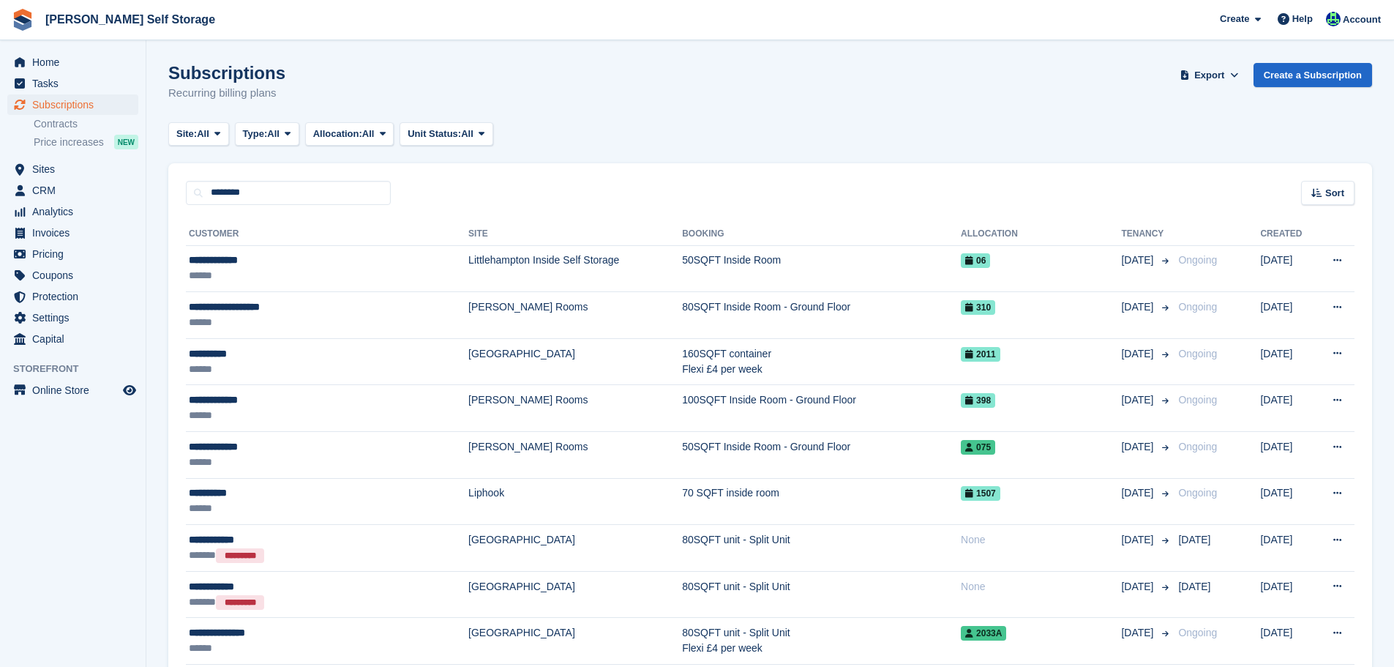
type input "********"
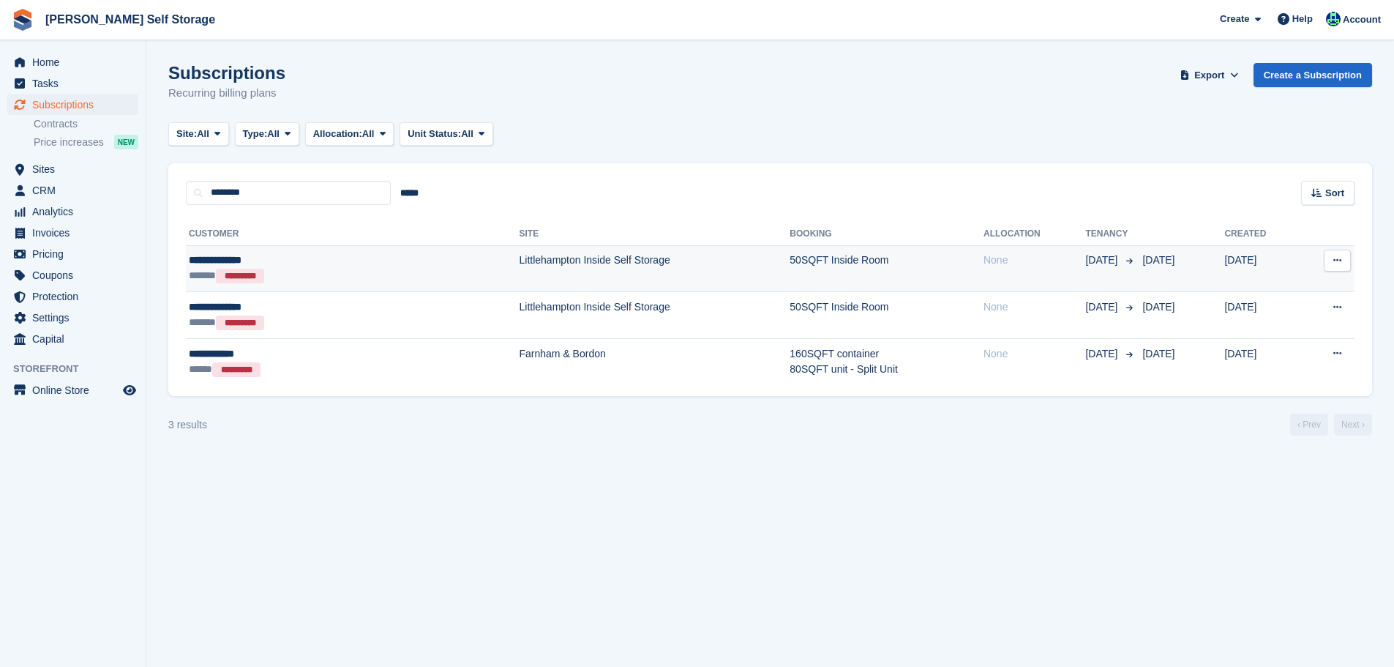
click at [297, 266] on div "**********" at bounding box center [280, 259] width 183 height 15
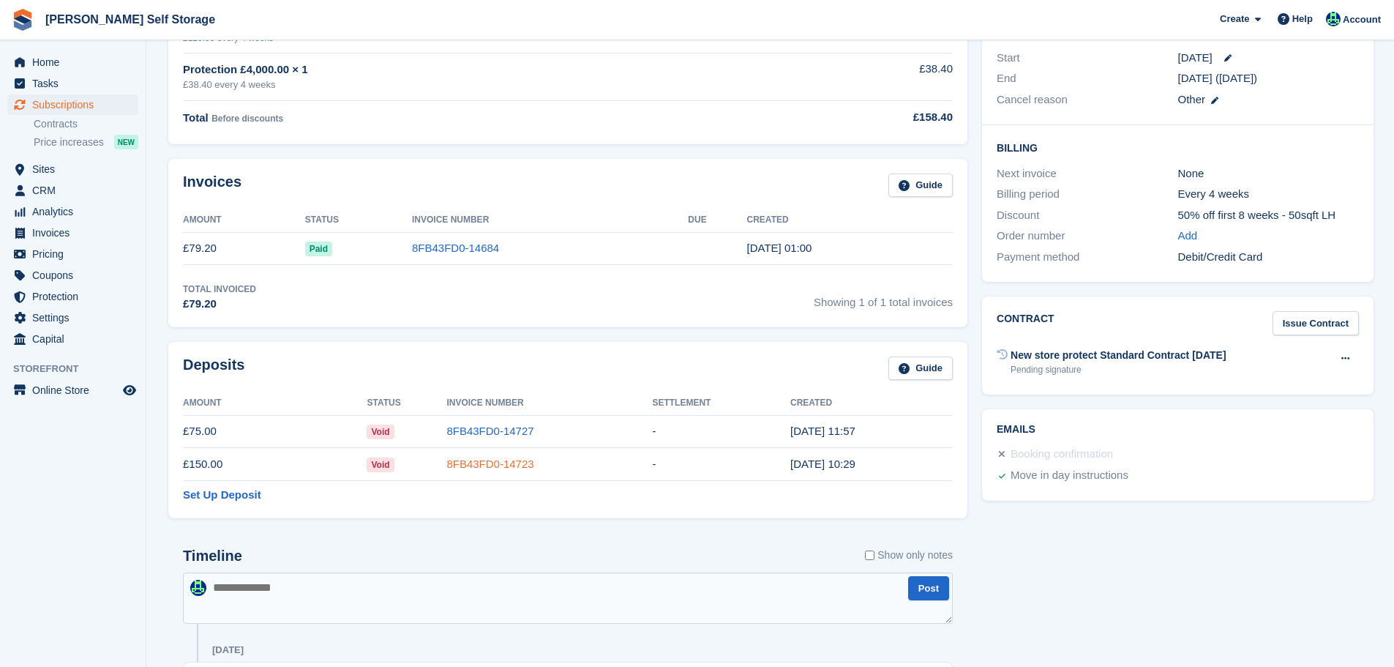
scroll to position [293, 0]
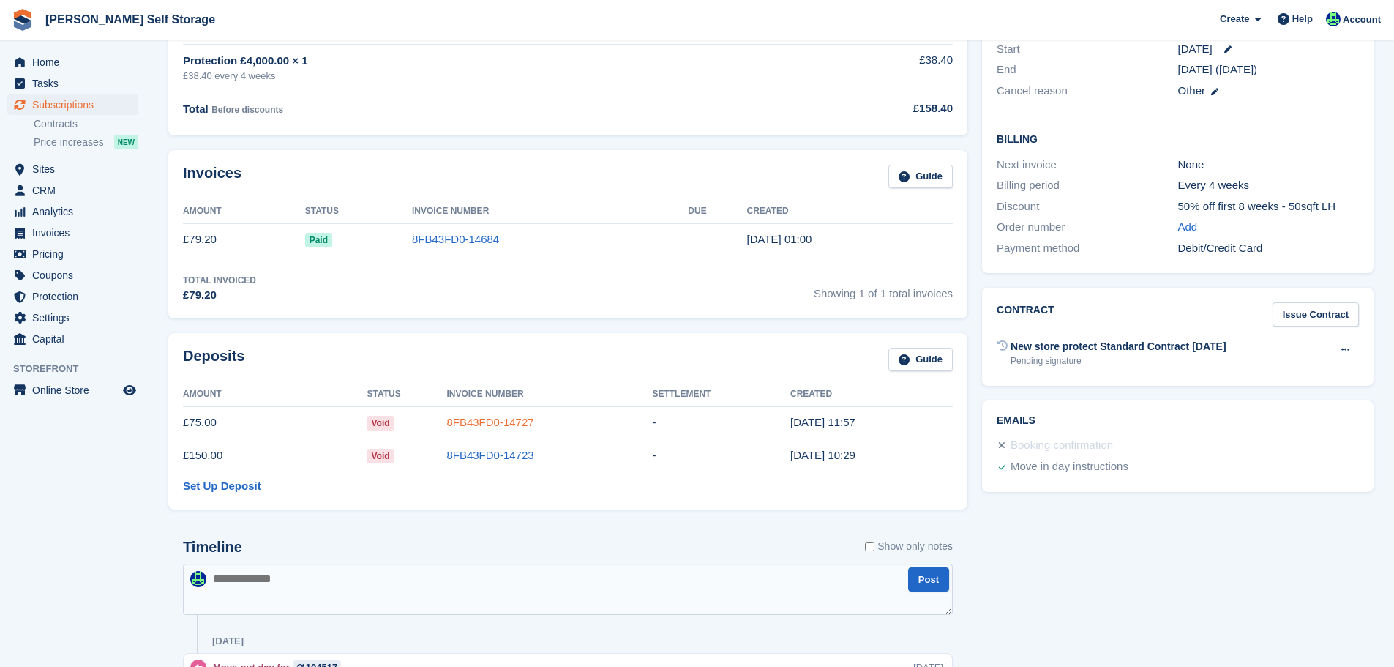
click at [494, 427] on link "8FB43FD0-14727" at bounding box center [489, 422] width 87 height 12
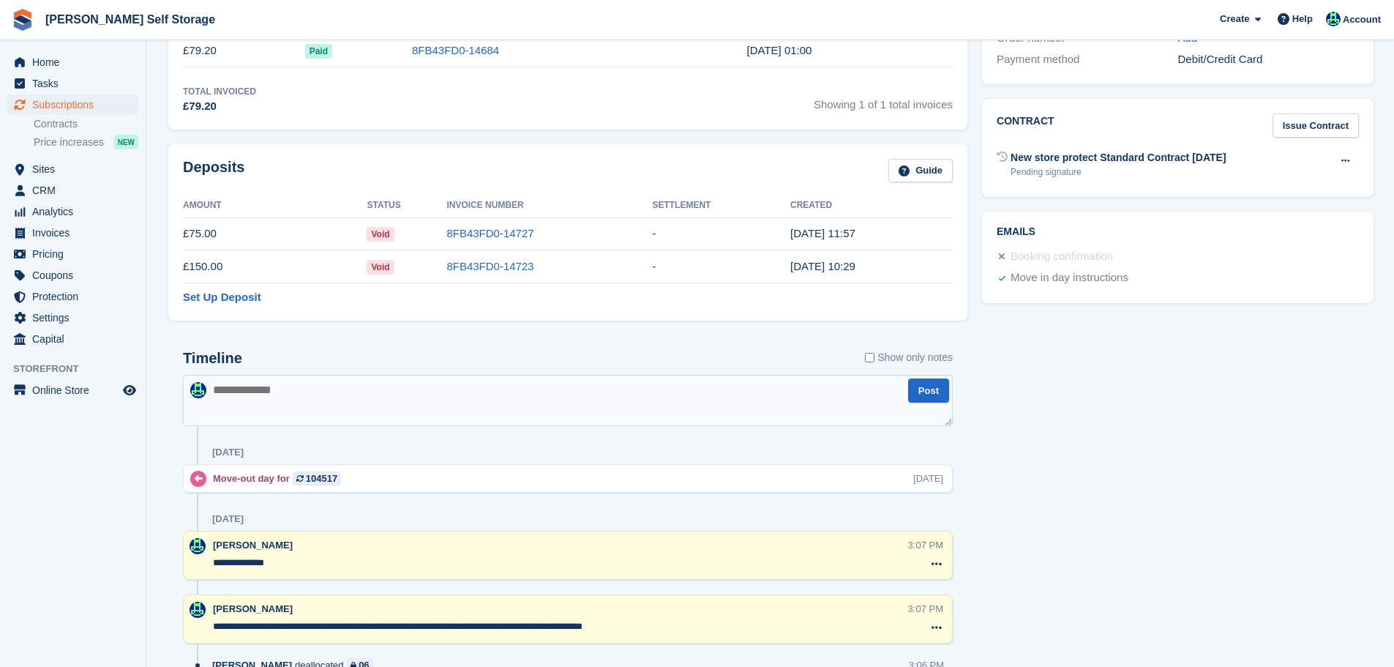
scroll to position [585, 0]
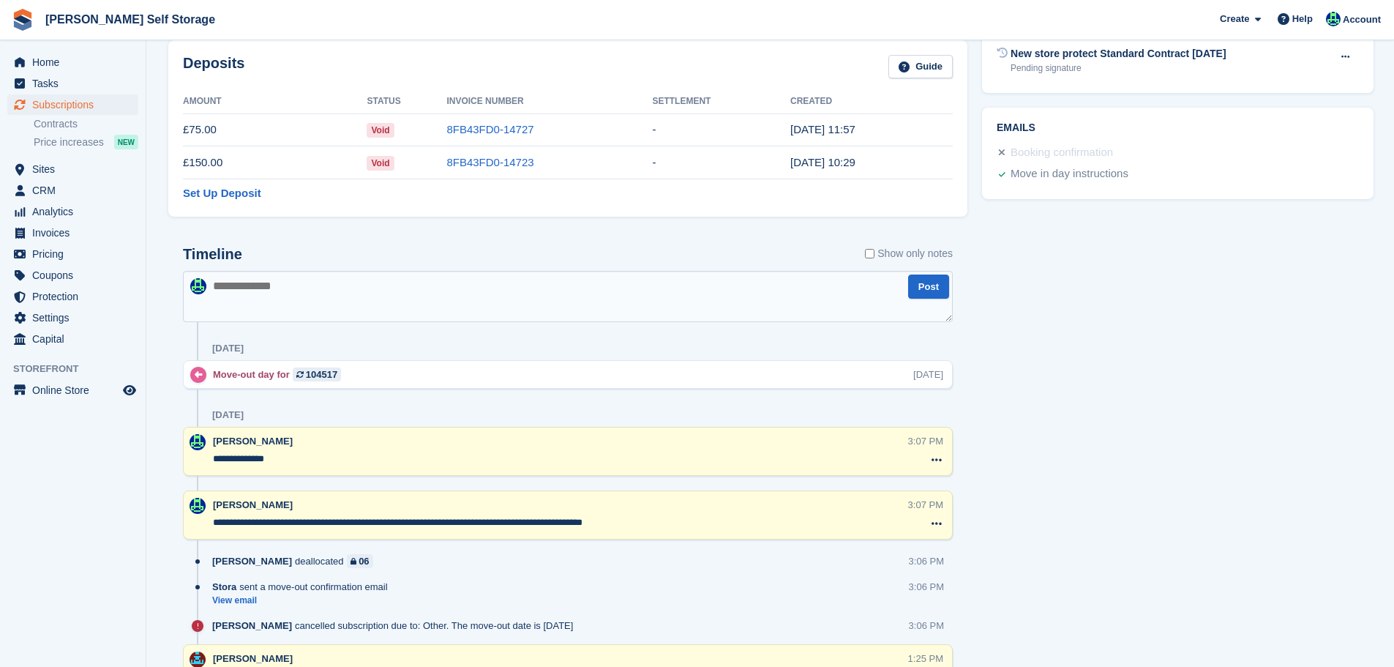
drag, startPoint x: 293, startPoint y: 462, endPoint x: 214, endPoint y: 432, distance: 84.5
click at [214, 432] on div "**********" at bounding box center [568, 451] width 770 height 49
click at [1206, 442] on div "Tasks 0 Add No tasks related to Subscription #104517 Booking Customer Darren Ni…" at bounding box center [1178, 433] width 406 height 1832
click at [510, 290] on textarea at bounding box center [568, 296] width 770 height 51
click at [510, 290] on textarea "To enrich screen reader interactions, please activate Accessibility in Grammarl…" at bounding box center [568, 296] width 770 height 51
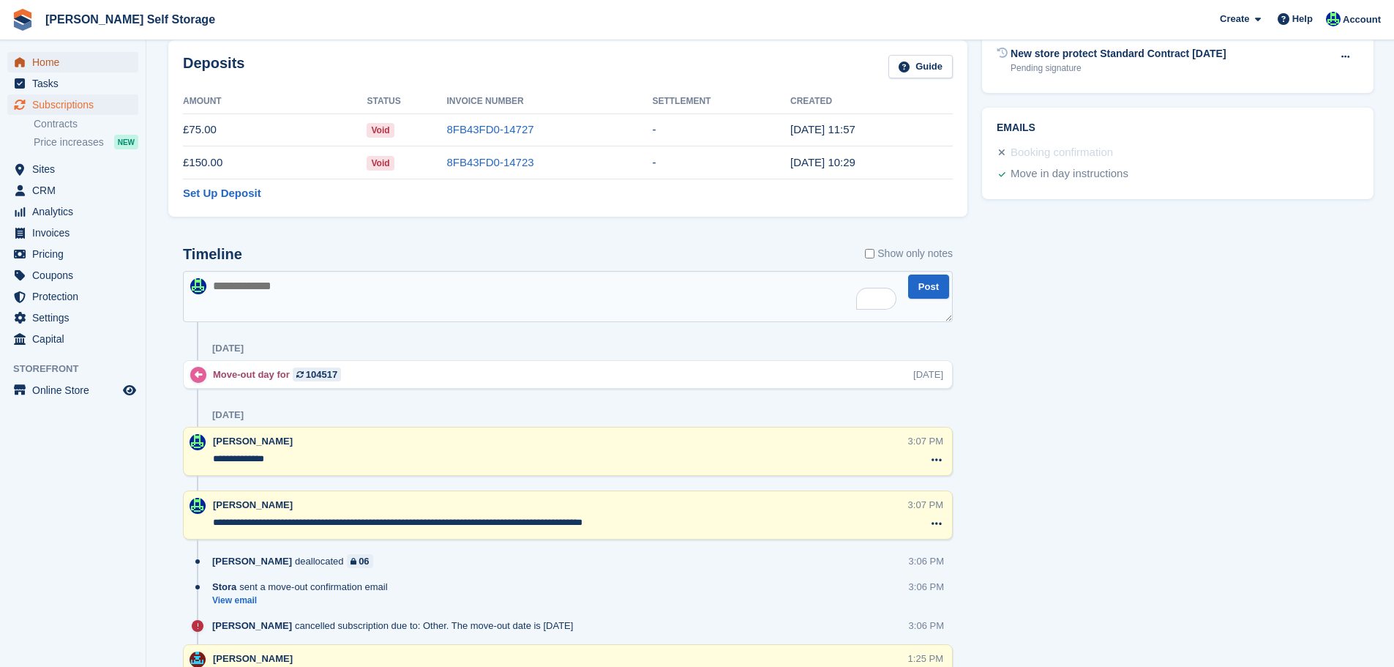
click at [59, 63] on span "Home" at bounding box center [76, 62] width 88 height 20
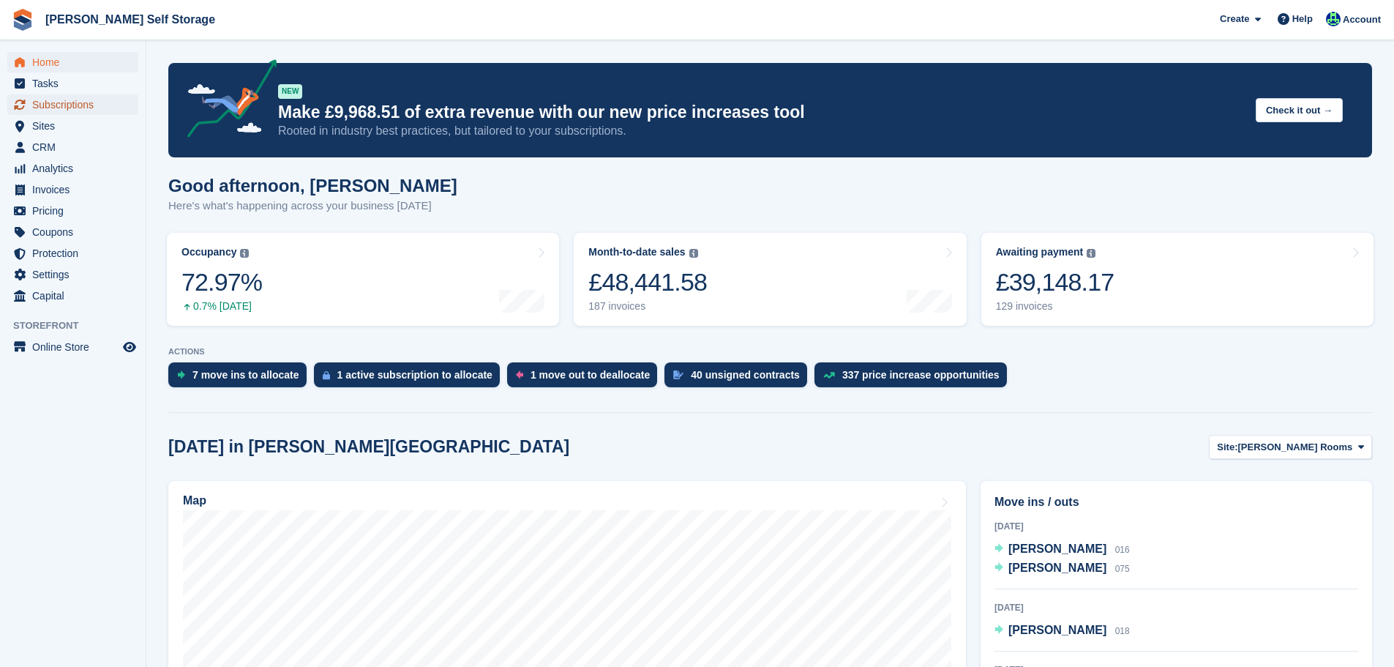
drag, startPoint x: 59, startPoint y: 104, endPoint x: 70, endPoint y: 115, distance: 16.0
click at [59, 103] on span "Subscriptions" at bounding box center [76, 104] width 88 height 20
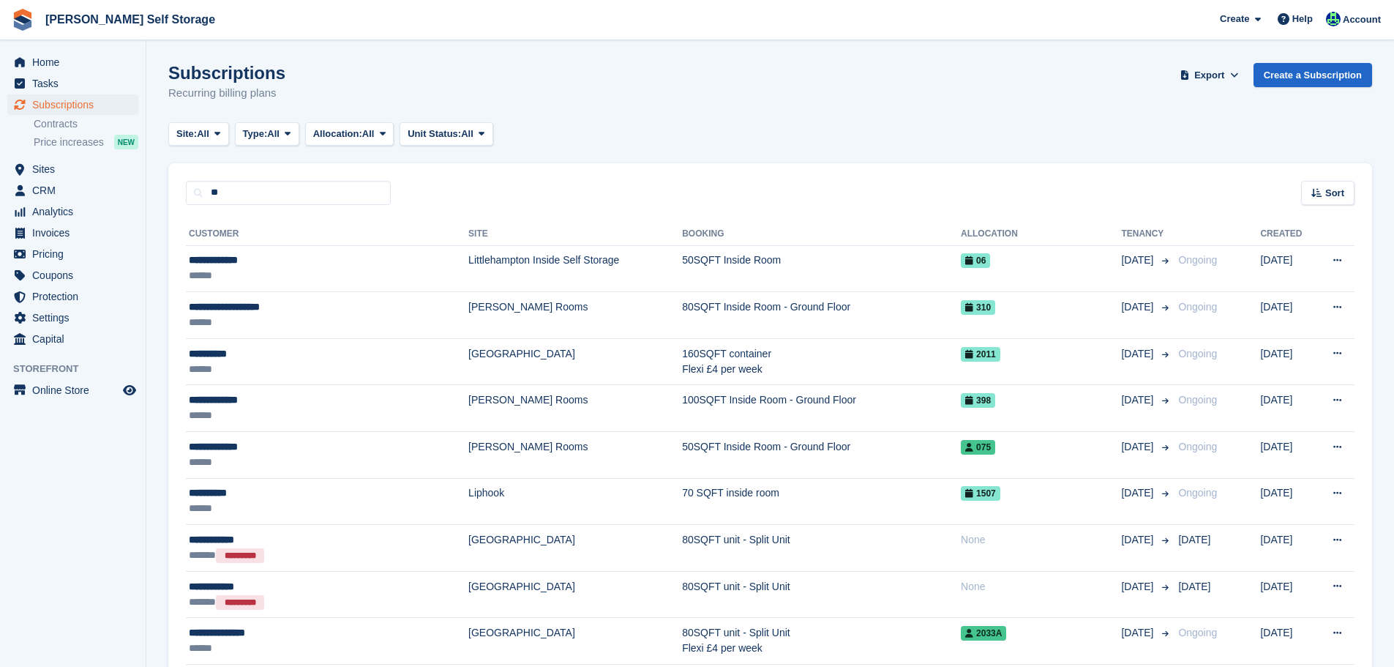
type input "**"
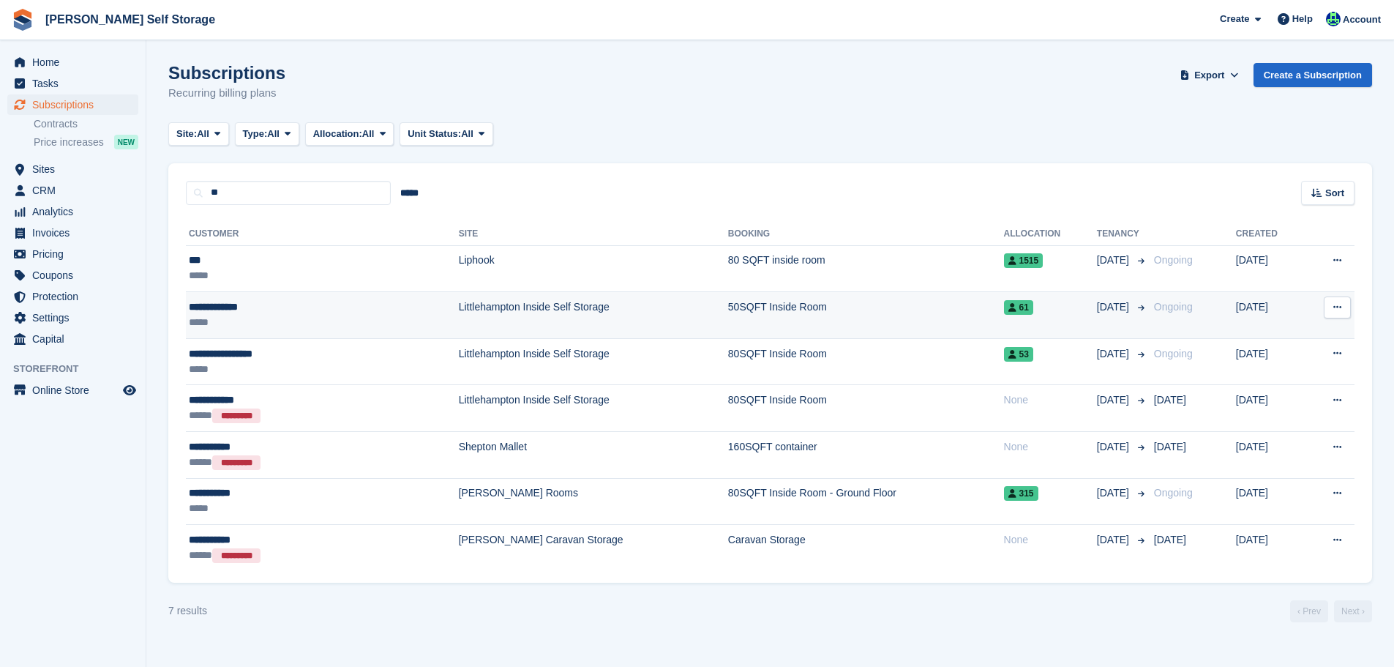
click at [318, 300] on div "**********" at bounding box center [271, 306] width 164 height 15
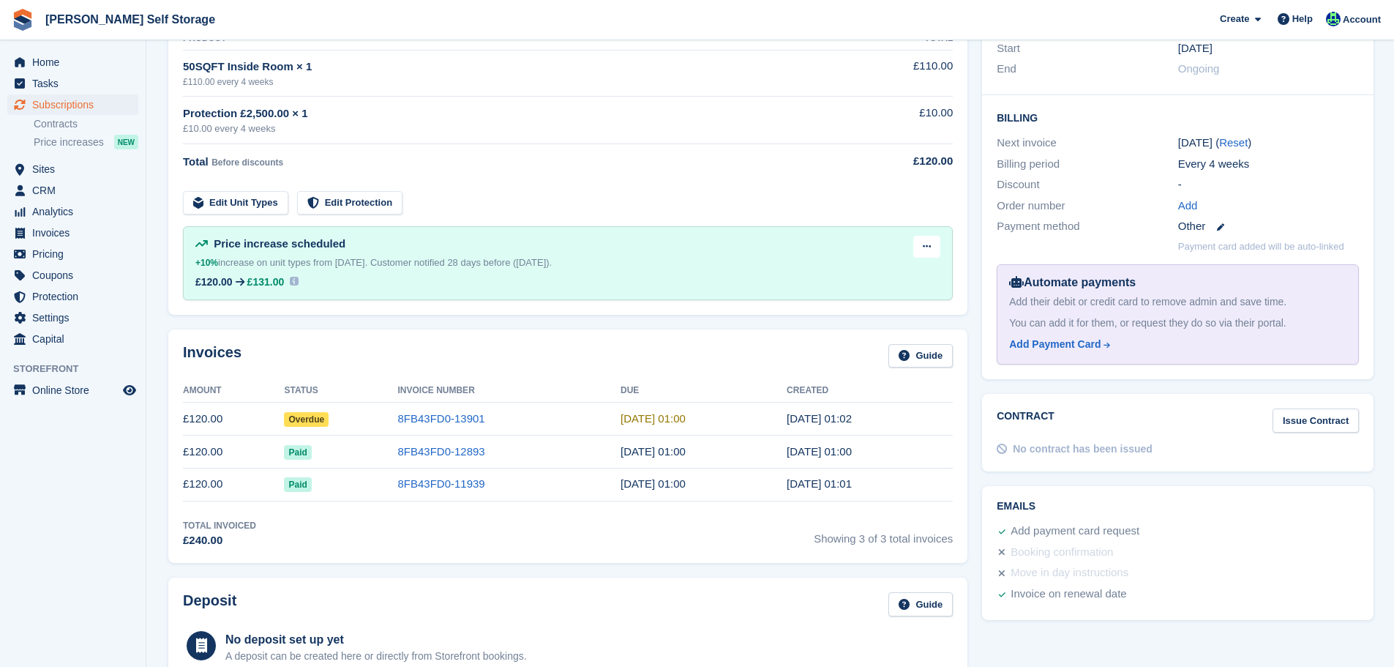
scroll to position [293, 0]
click at [416, 416] on link "8FB43FD0-13901" at bounding box center [440, 417] width 87 height 12
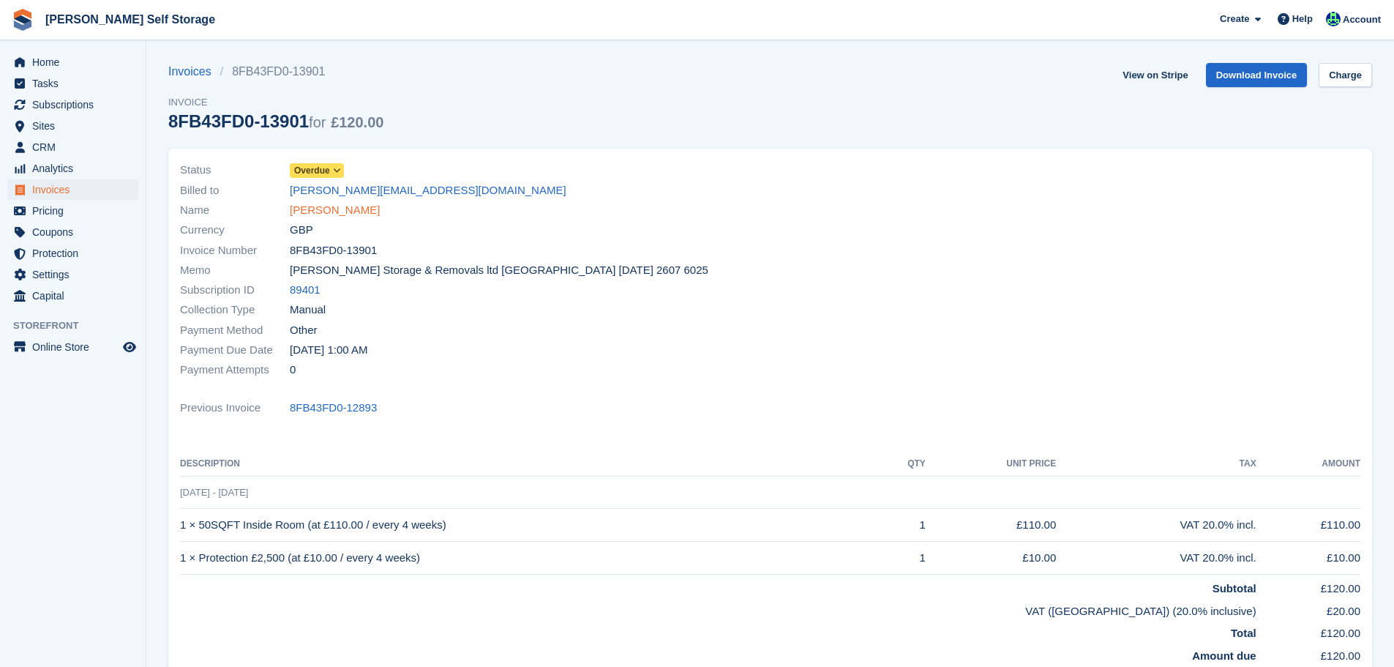
click at [349, 210] on link "[PERSON_NAME]" at bounding box center [335, 210] width 90 height 17
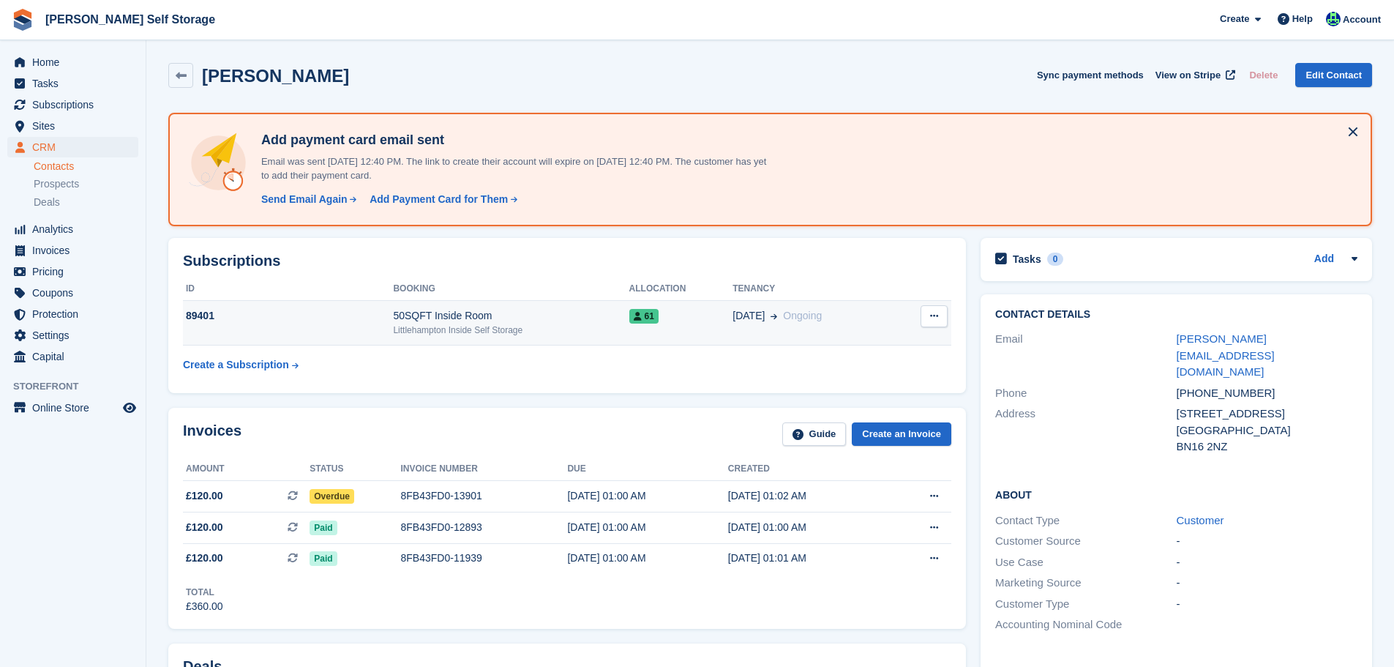
click at [407, 312] on div "50SQFT Inside Room" at bounding box center [511, 315] width 236 height 15
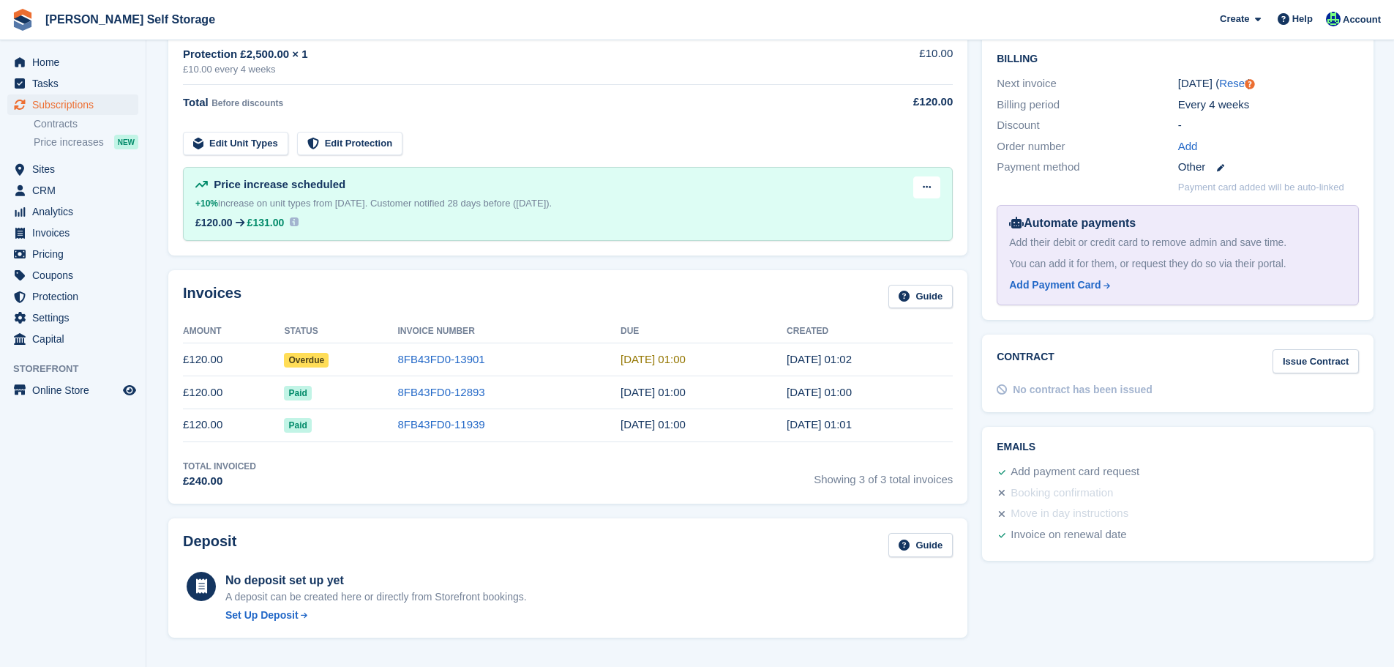
scroll to position [439, 0]
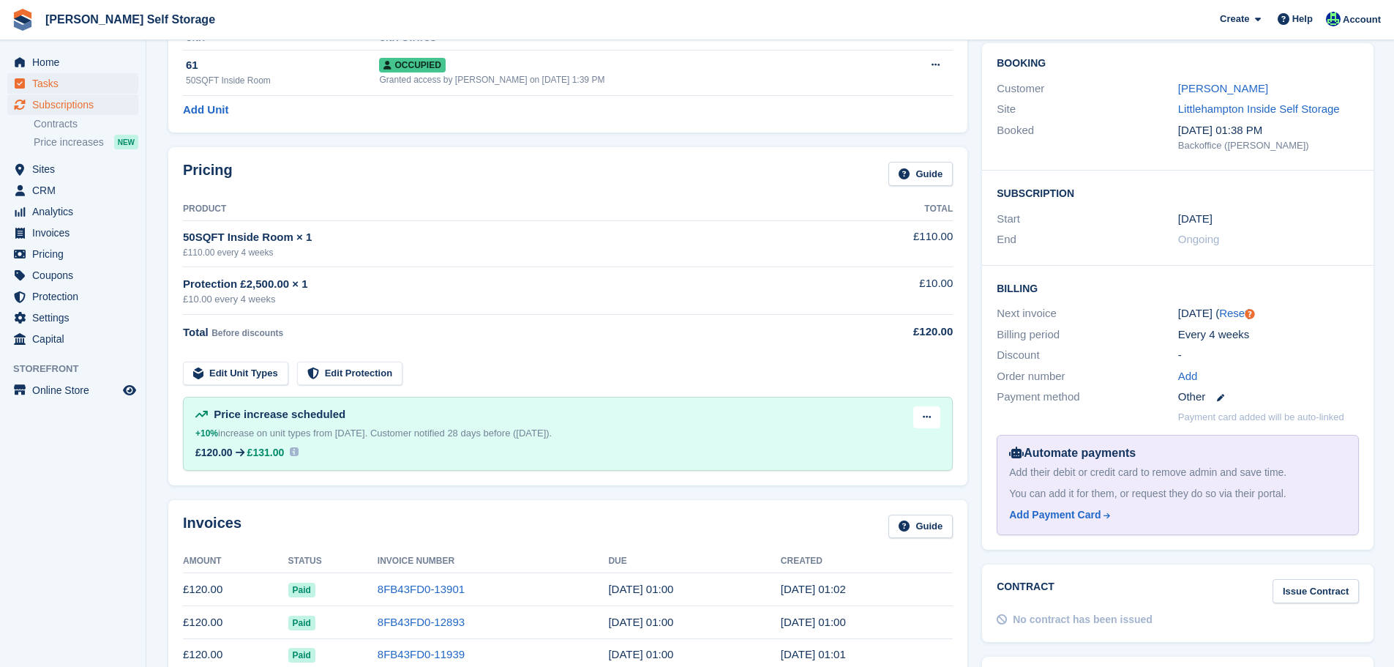
scroll to position [118, 0]
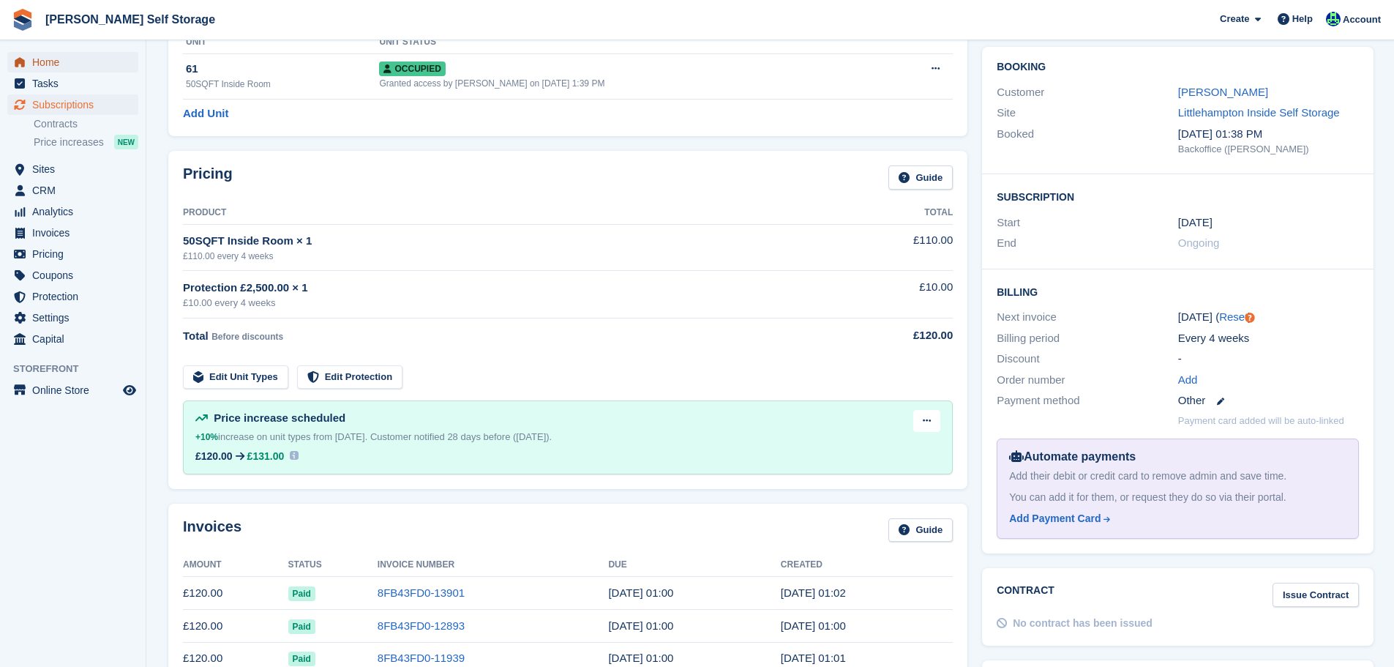
click at [50, 61] on span "Home" at bounding box center [76, 62] width 88 height 20
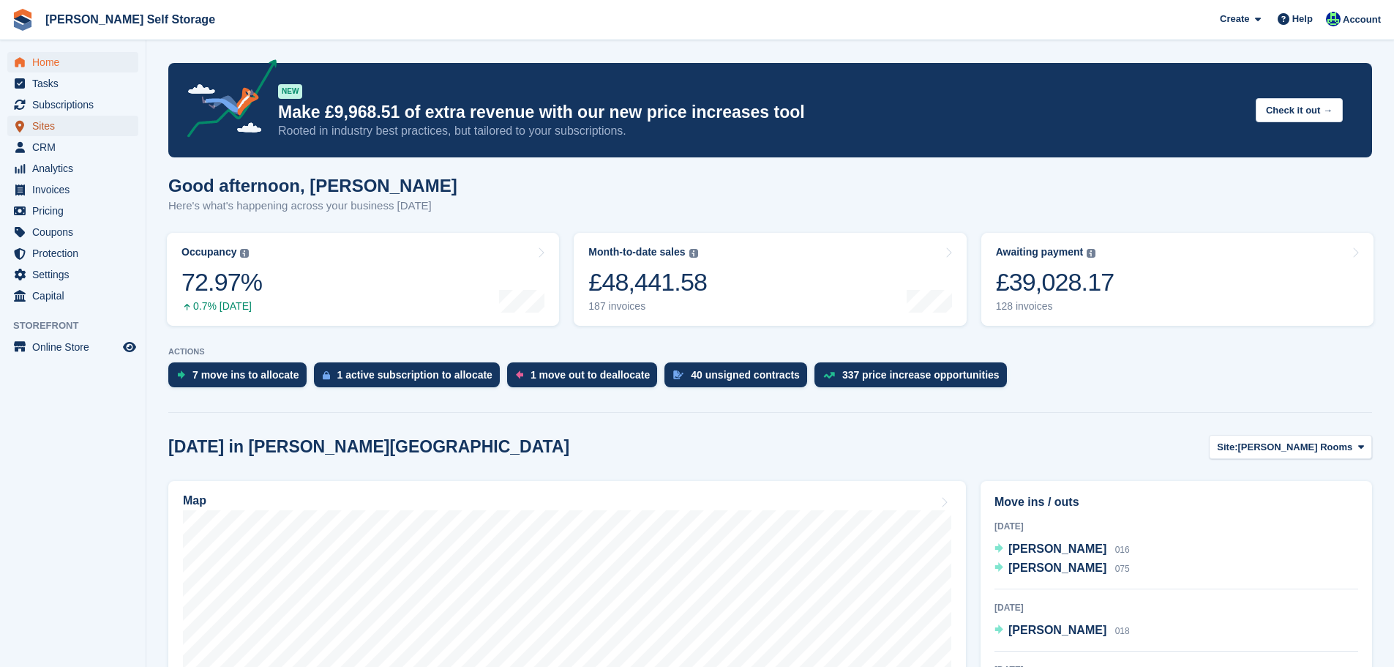
click at [70, 127] on span "Sites" at bounding box center [76, 126] width 88 height 20
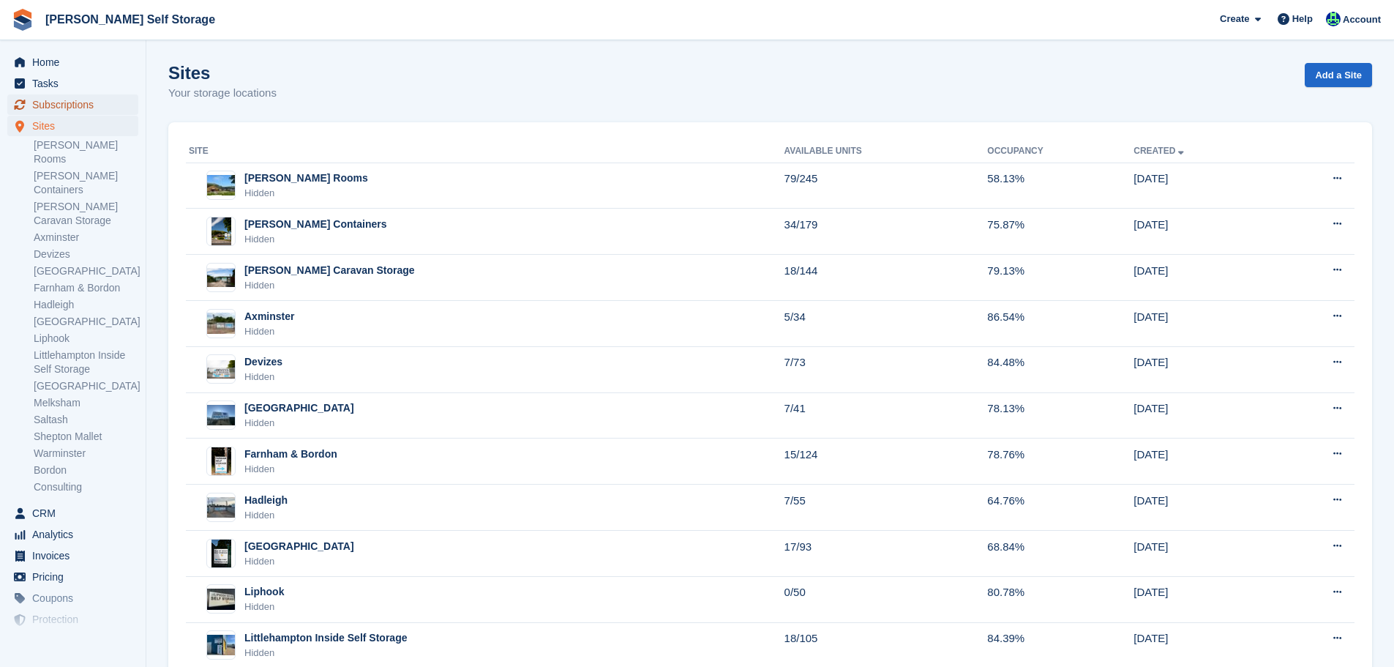
click at [61, 107] on span "Subscriptions" at bounding box center [76, 104] width 88 height 20
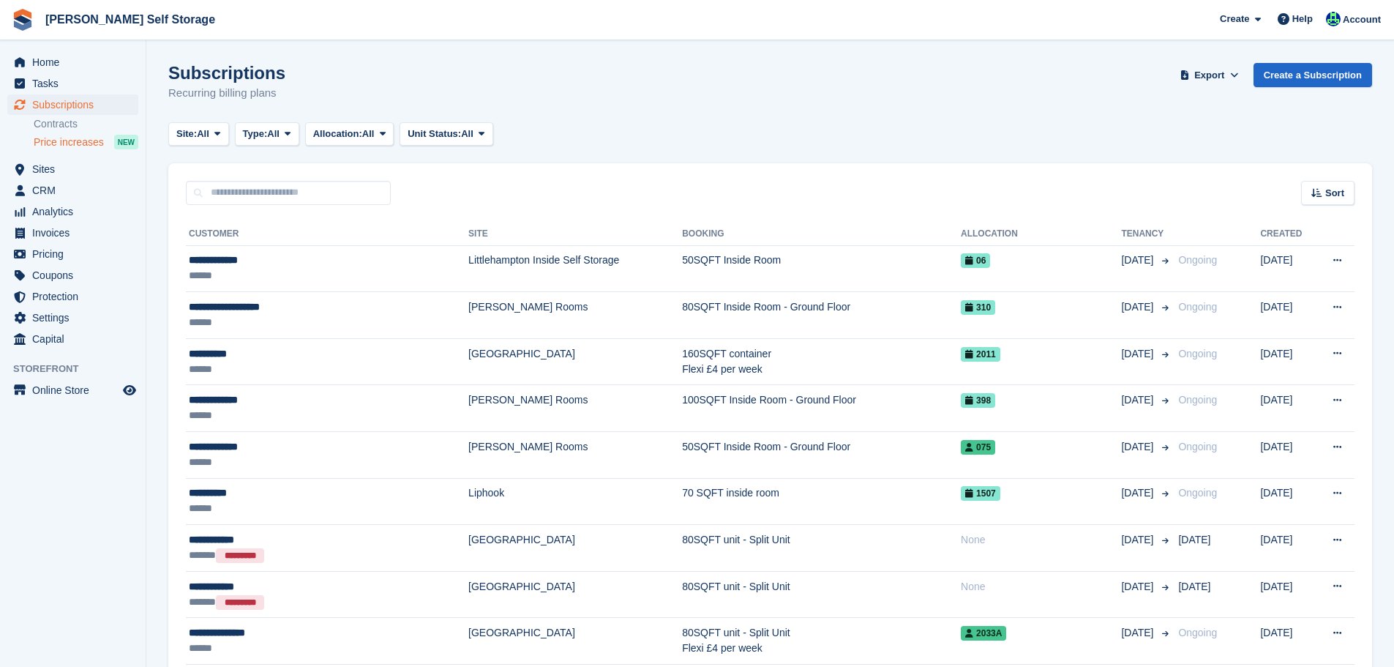
click at [100, 147] on span "Price increases" at bounding box center [69, 142] width 70 height 14
